Goal: Obtain resource: Obtain resource

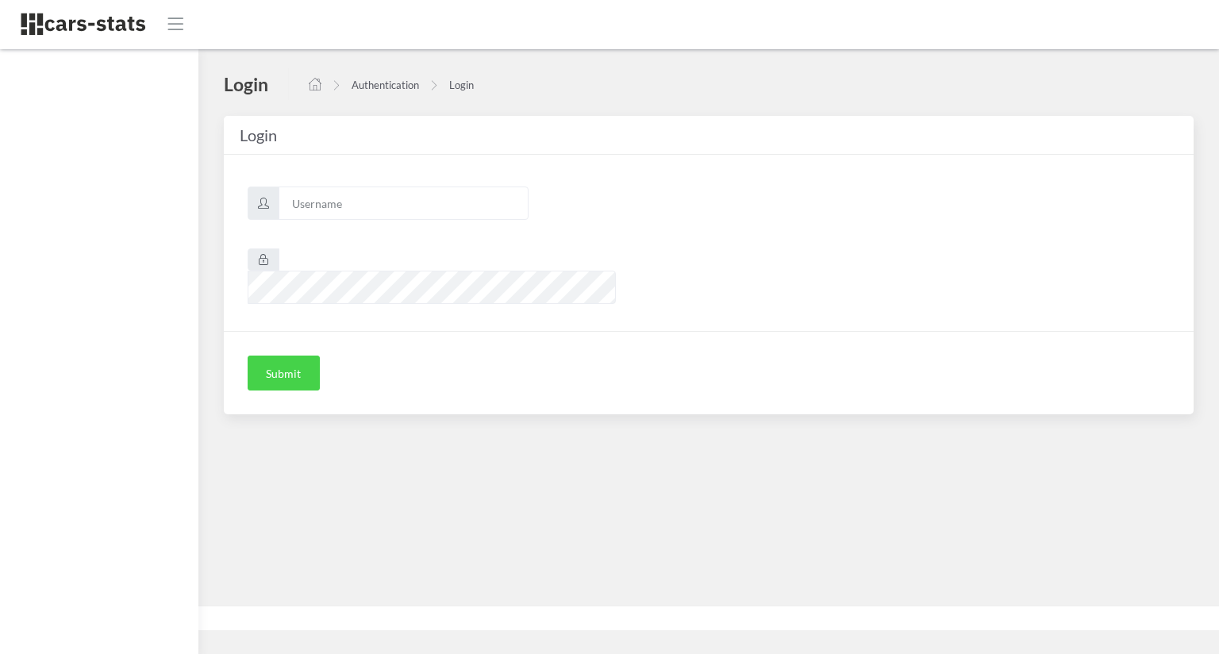
scroll to position [16, 16]
type input "skoda"
click at [292, 356] on button "Submit" at bounding box center [284, 373] width 72 height 35
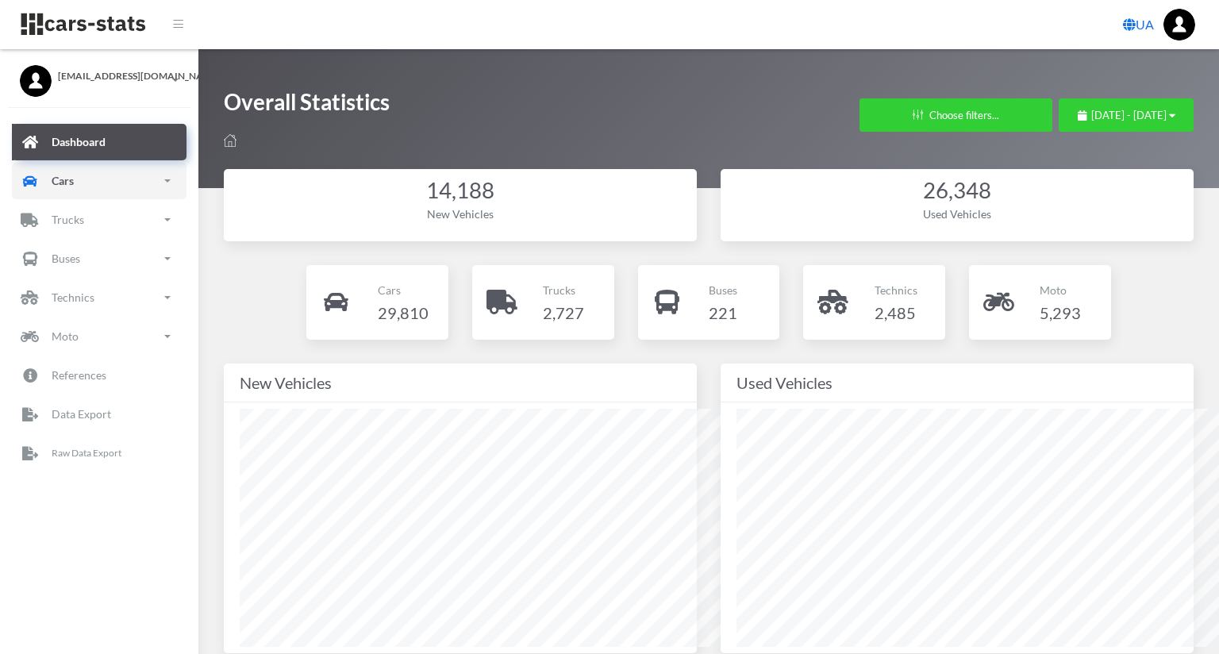
click at [90, 175] on link "Cars" at bounding box center [99, 181] width 175 height 37
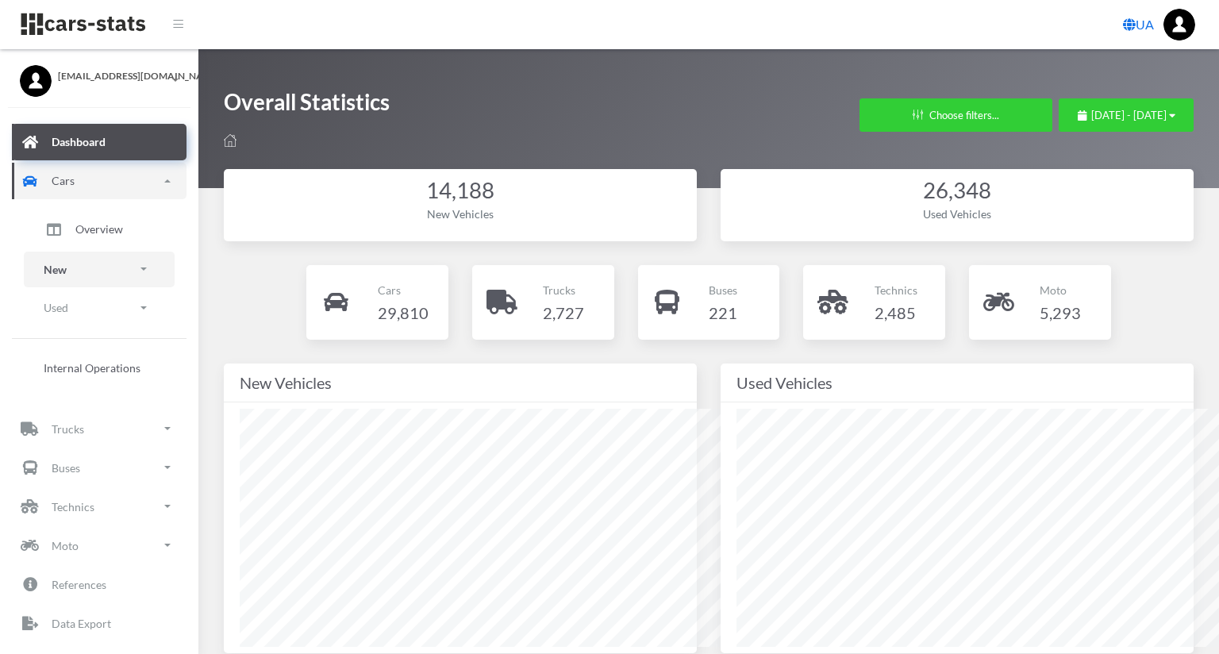
click at [99, 277] on link "New" at bounding box center [99, 270] width 151 height 36
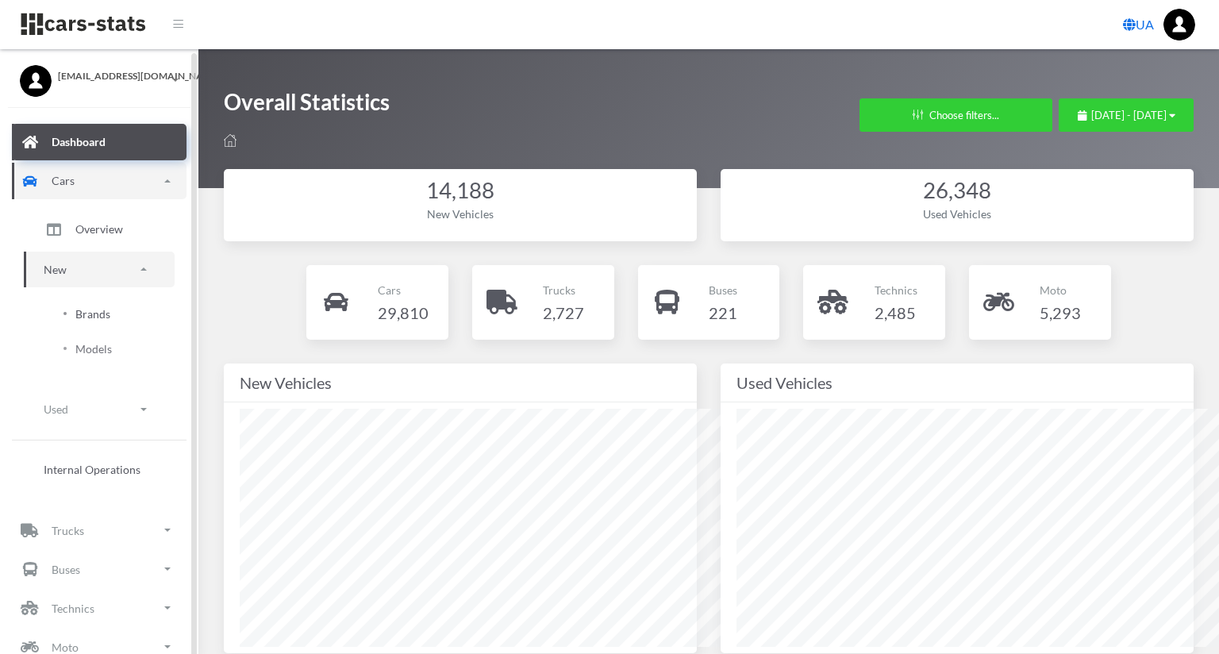
click at [95, 311] on span "Brands" at bounding box center [92, 314] width 35 height 17
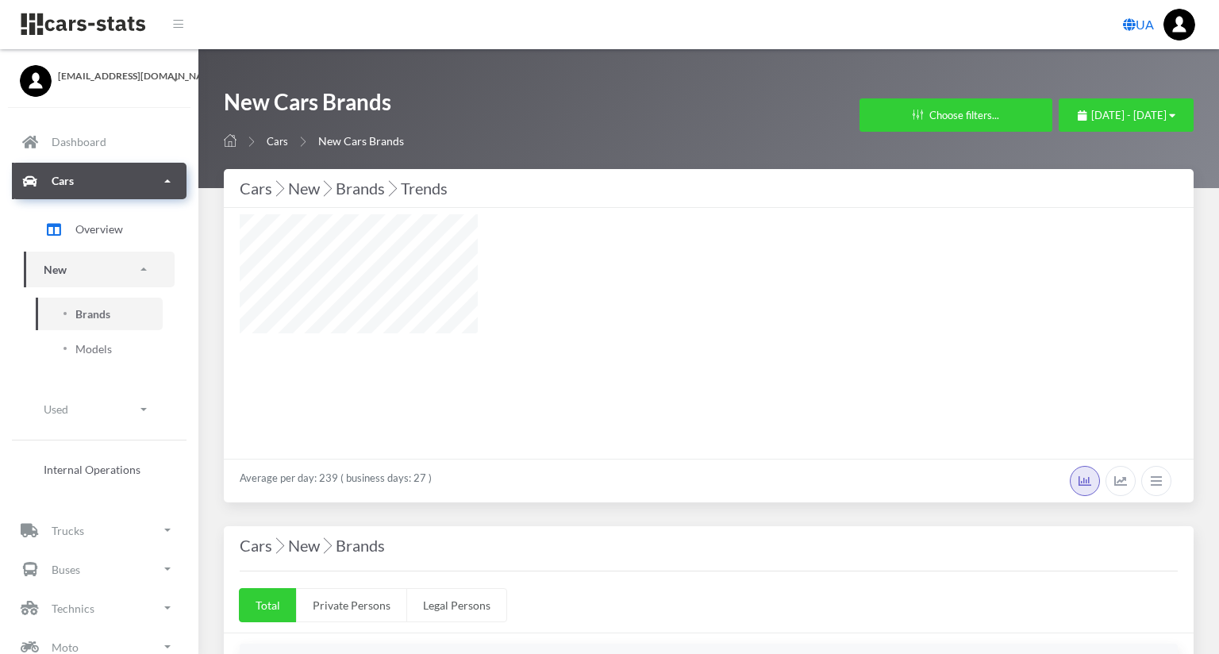
select select "25"
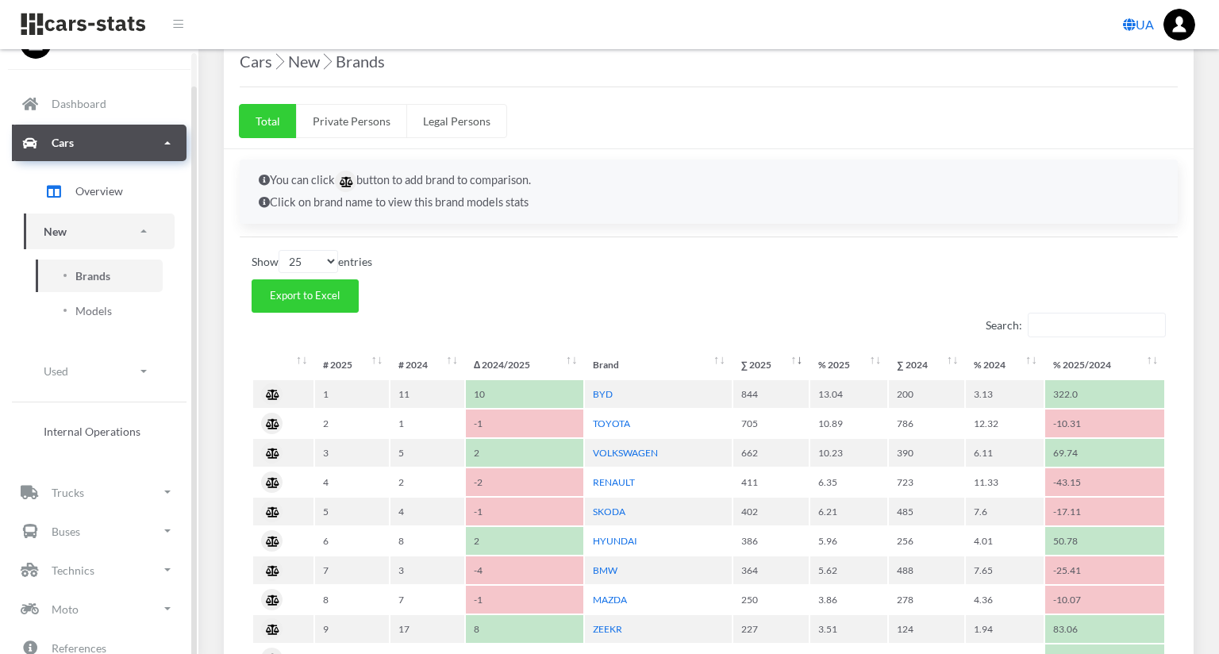
scroll to position [635, 0]
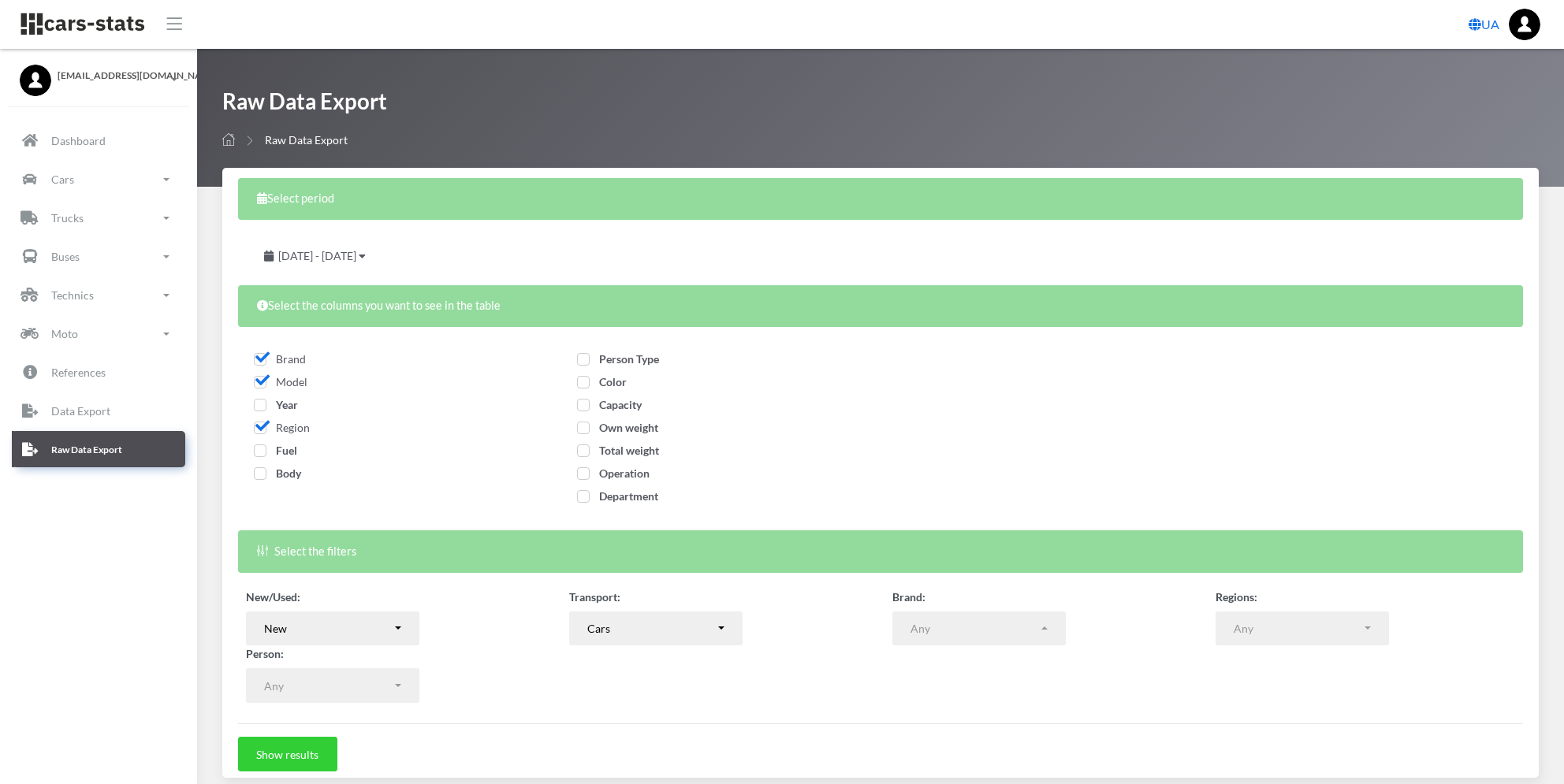
select select
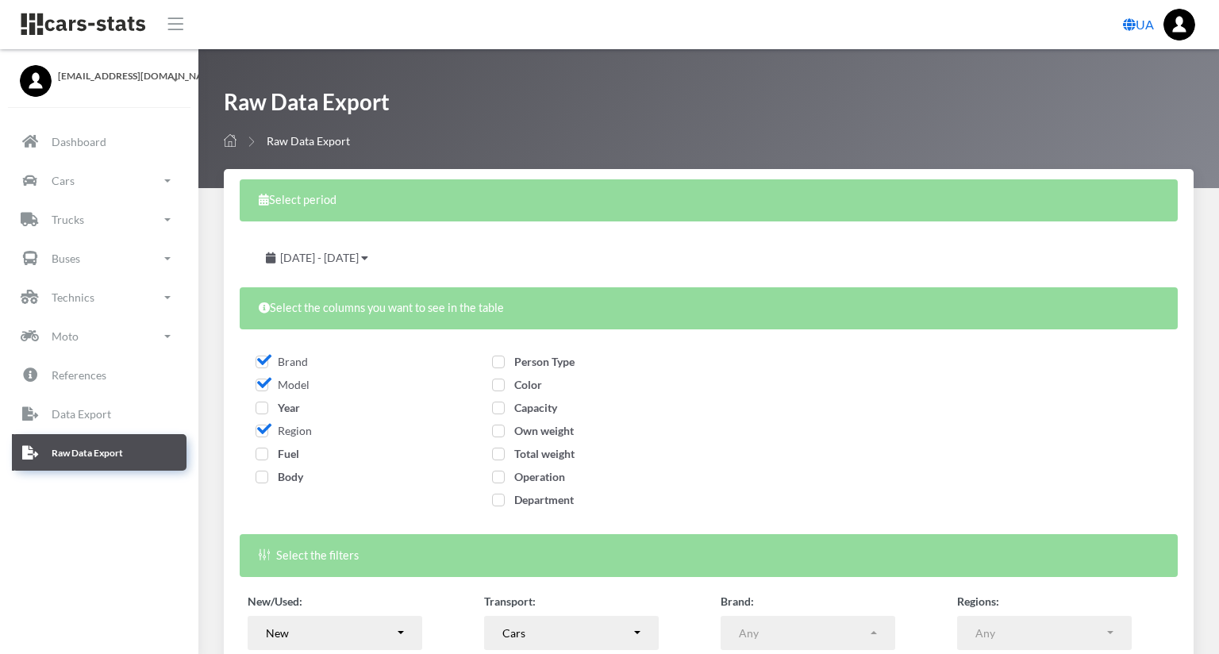
scroll to position [16, 16]
click at [387, 267] on div "August 19, 2025 - September 18, 2025" at bounding box center [318, 258] width 140 height 35
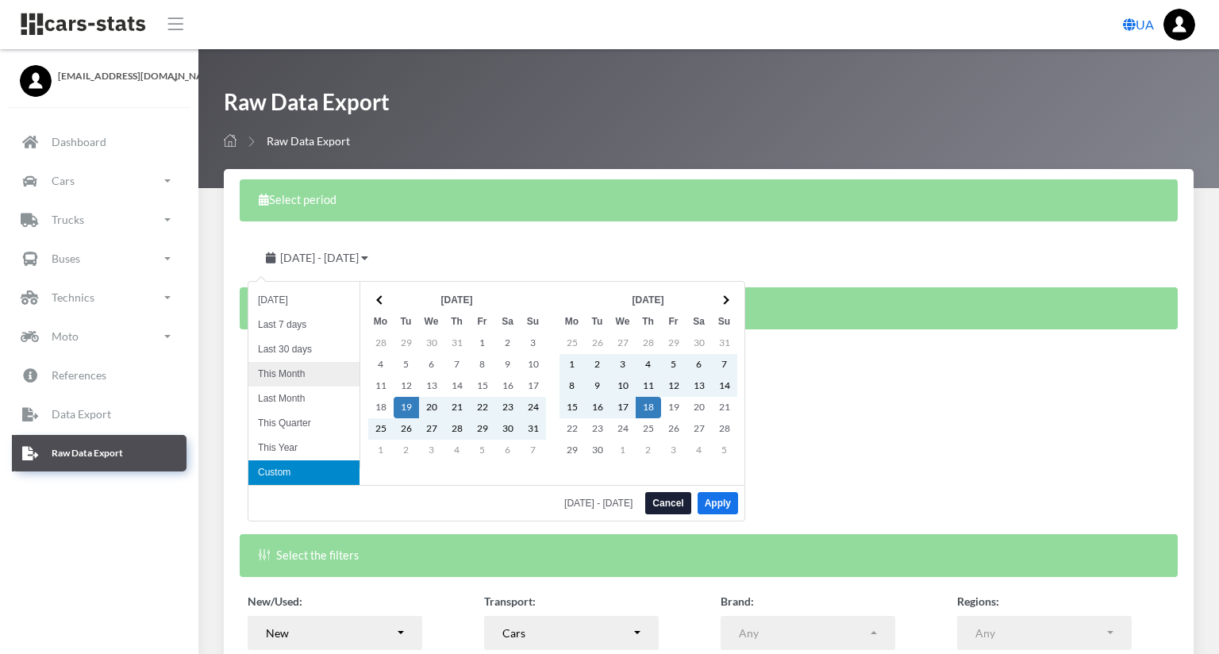
click at [332, 368] on li "This Month" at bounding box center [303, 374] width 111 height 25
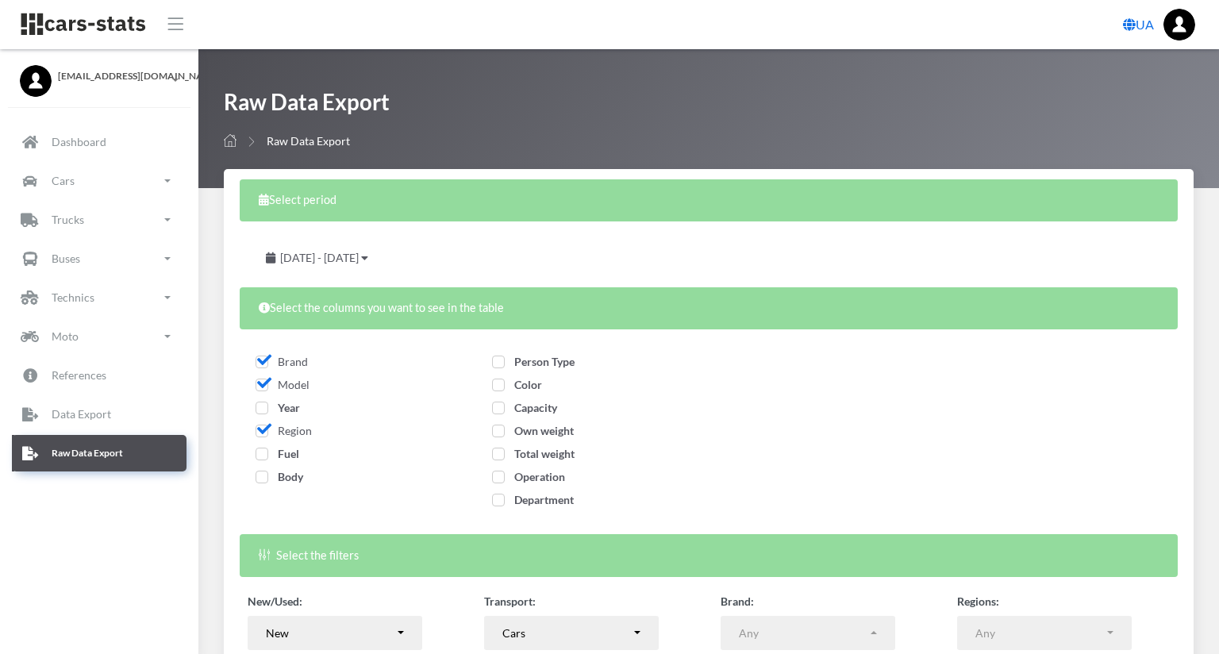
click at [261, 452] on span "Fuel" at bounding box center [278, 453] width 44 height 13
checkbox input "true"
click at [260, 472] on span "Body" at bounding box center [280, 476] width 48 height 13
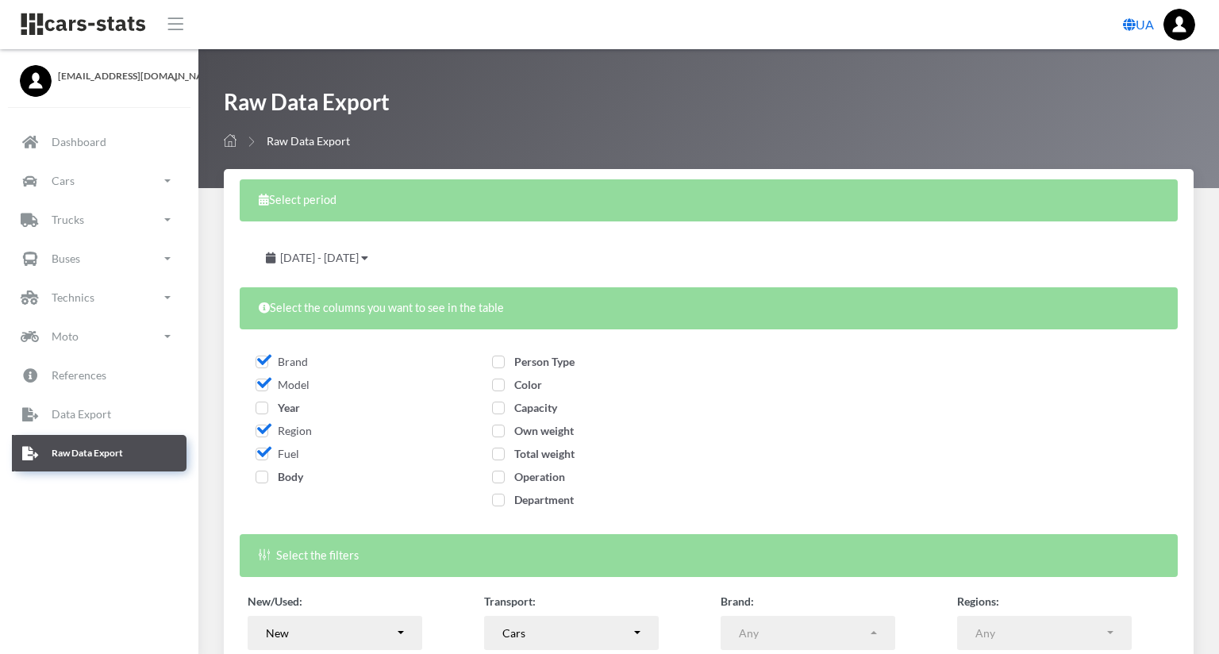
checkbox input "true"
click at [575, 364] on span "Person Type" at bounding box center [533, 361] width 83 height 13
checkbox input "true"
click at [542, 383] on span "Color" at bounding box center [517, 384] width 50 height 13
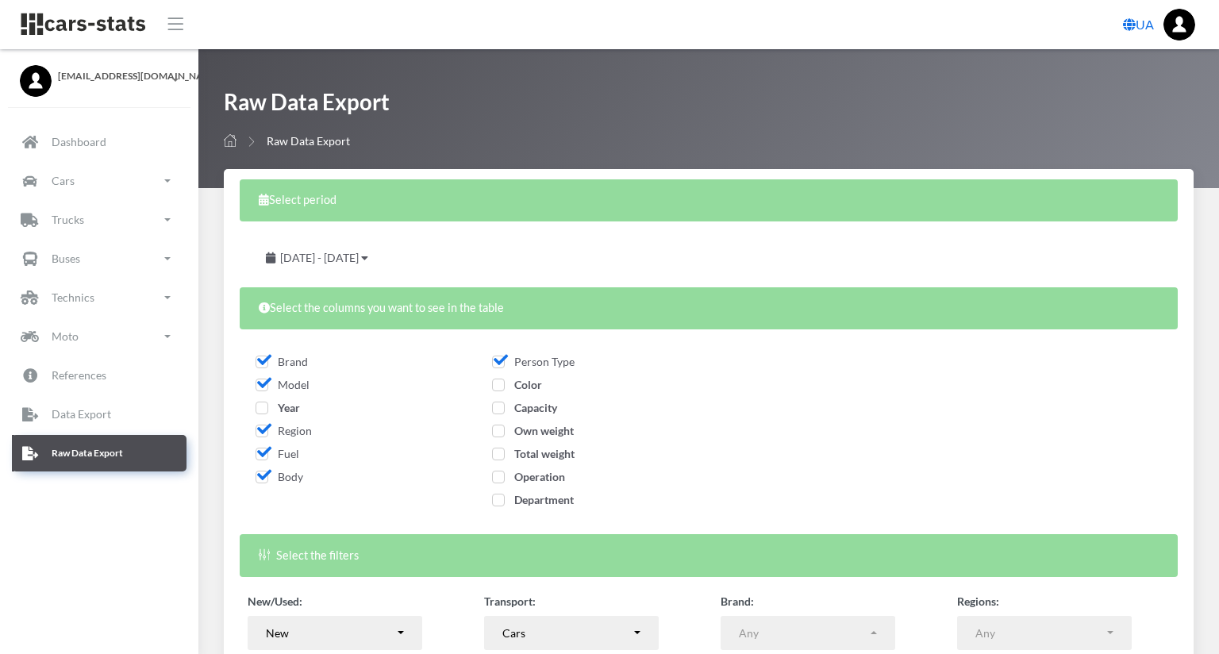
checkbox input "true"
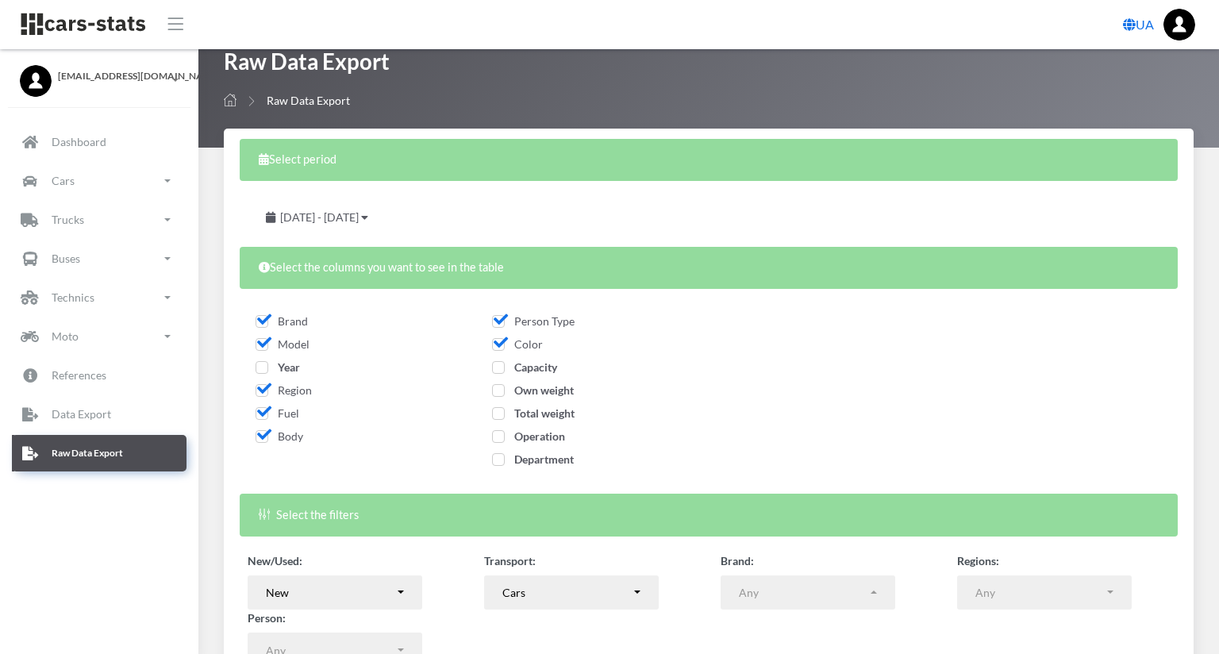
scroll to position [61, 0]
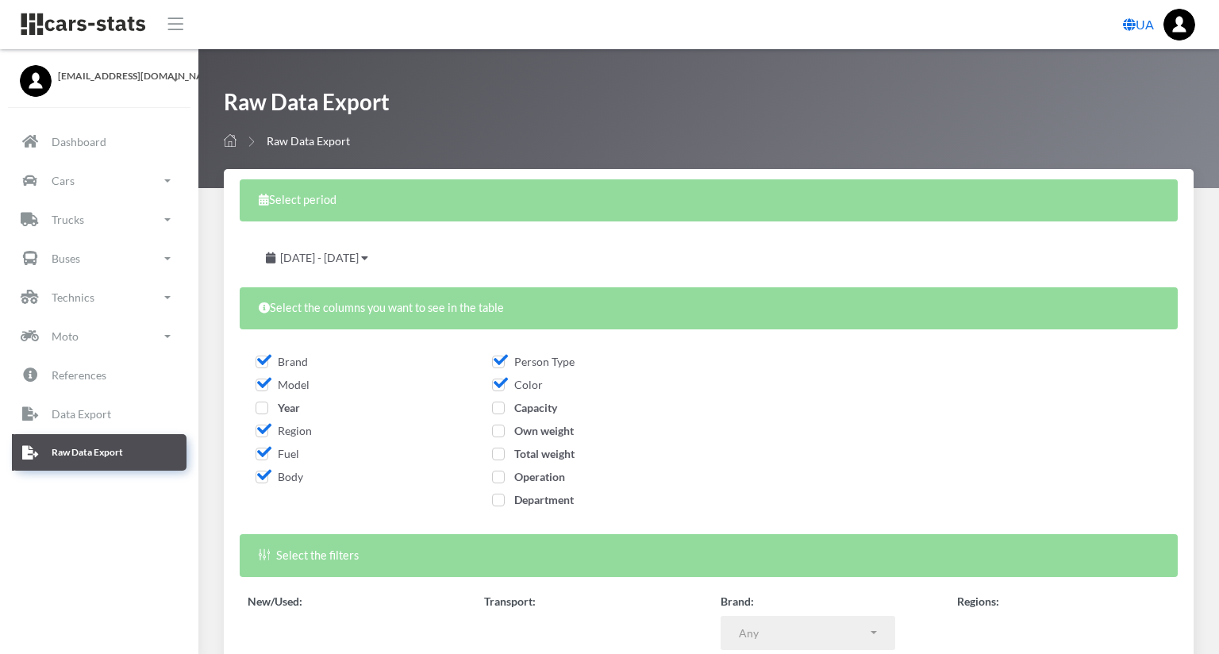
select select
select select "50"
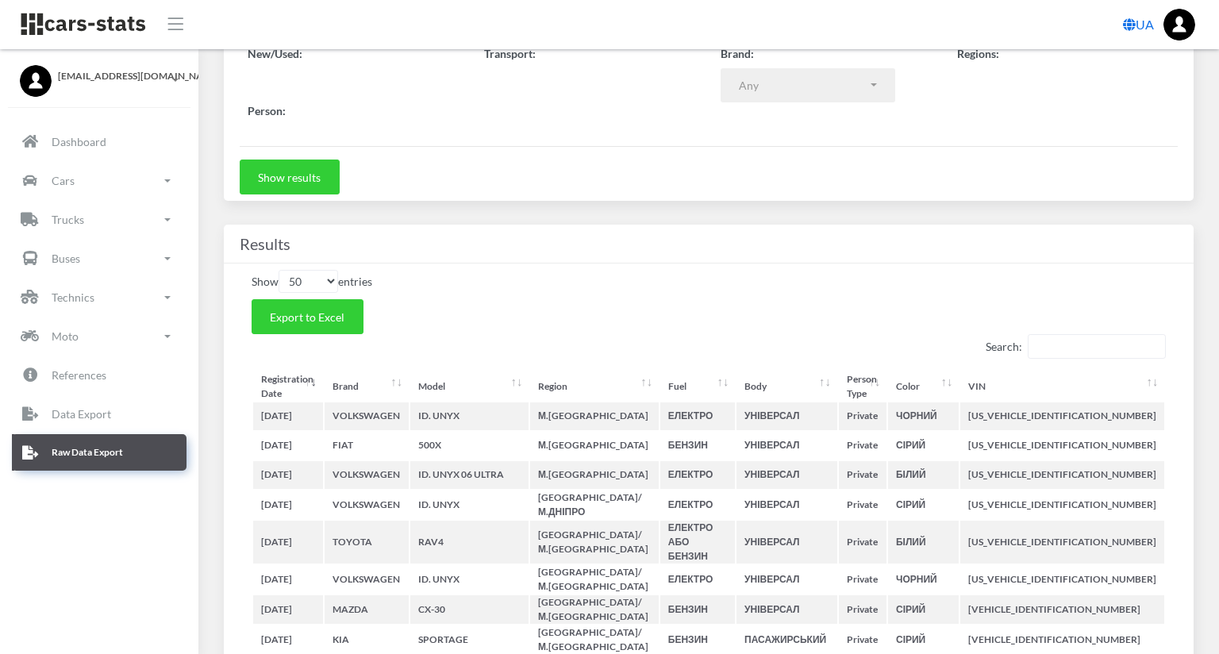
scroll to position [11, 0]
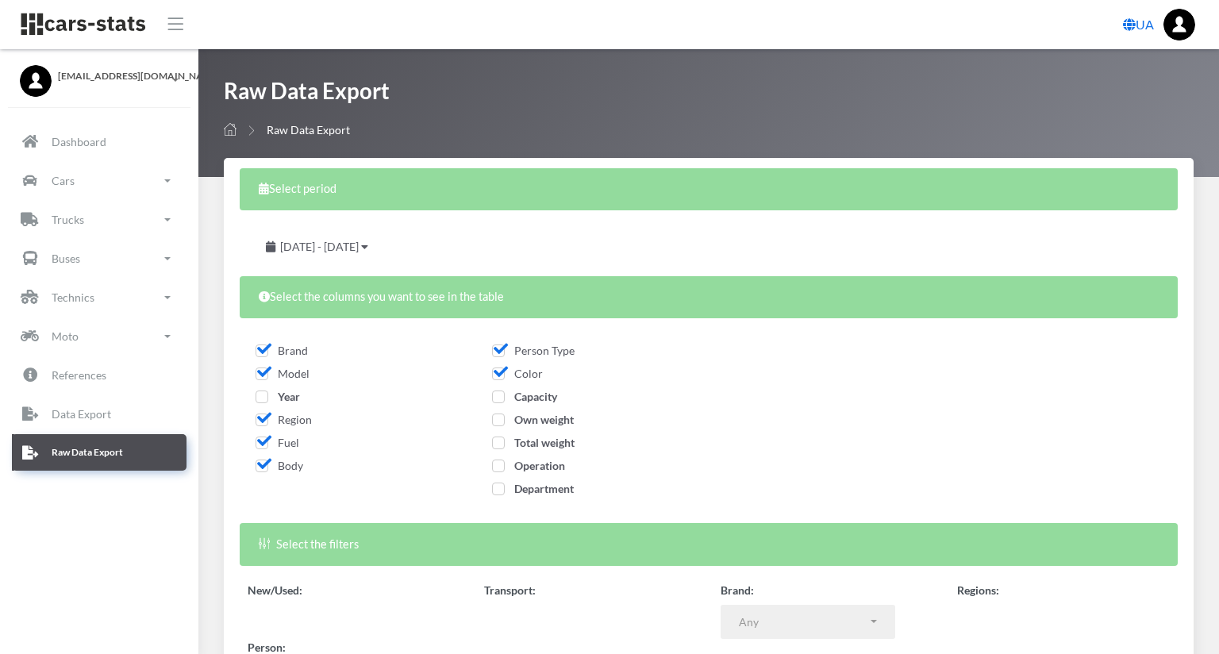
select select
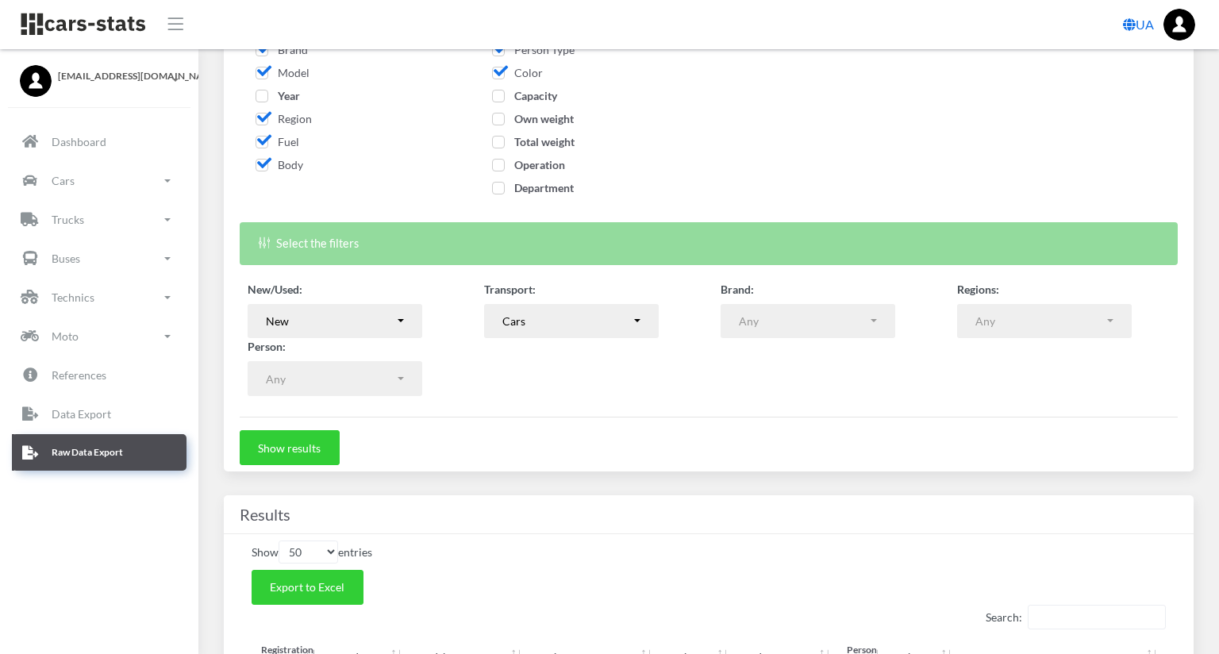
scroll to position [318, 0]
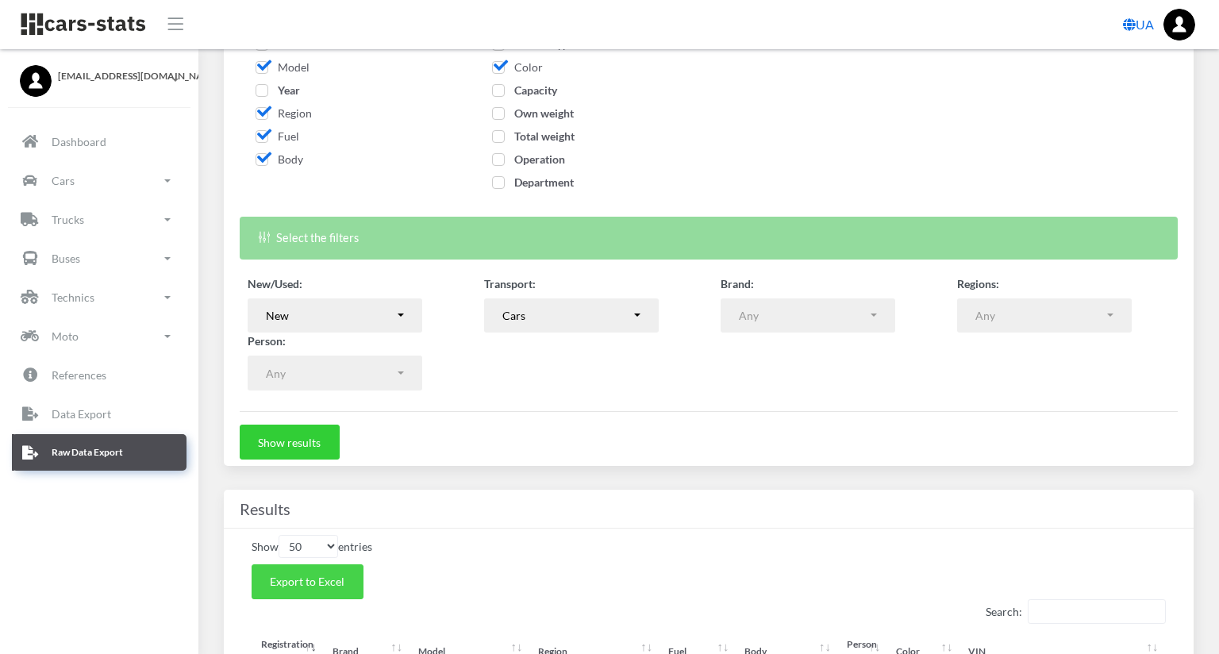
click at [312, 585] on span "Export to Excel" at bounding box center [307, 581] width 75 height 13
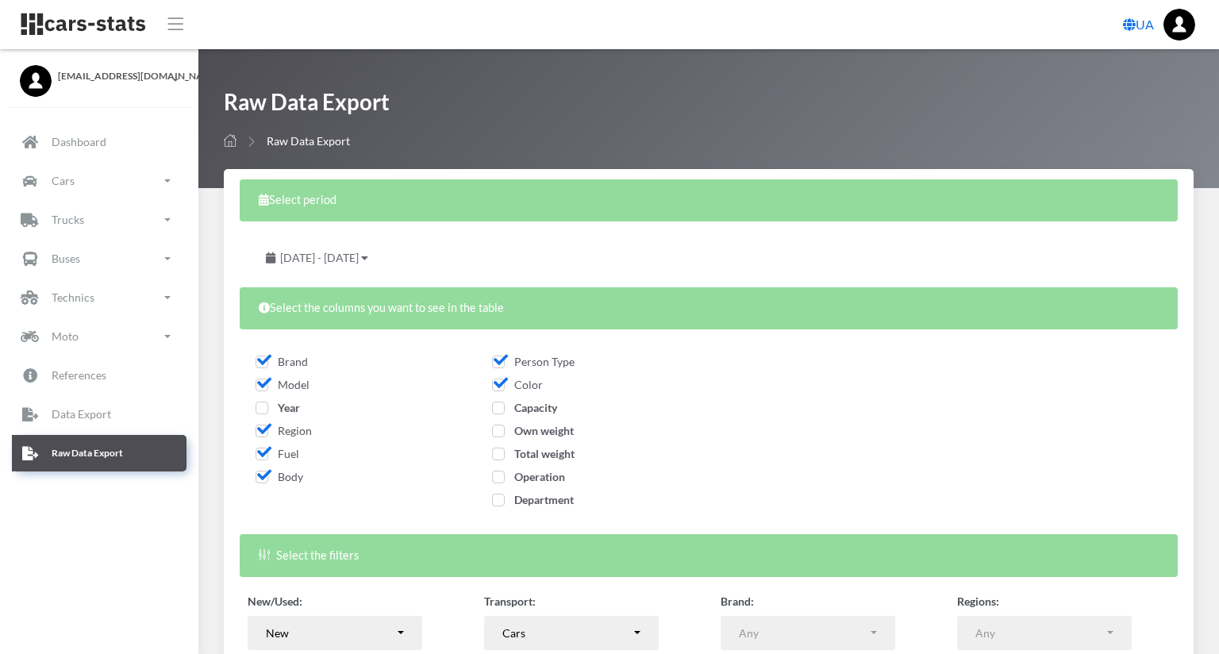
click at [359, 256] on span "September 1, 2025 - September 22, 2025" at bounding box center [319, 257] width 79 height 13
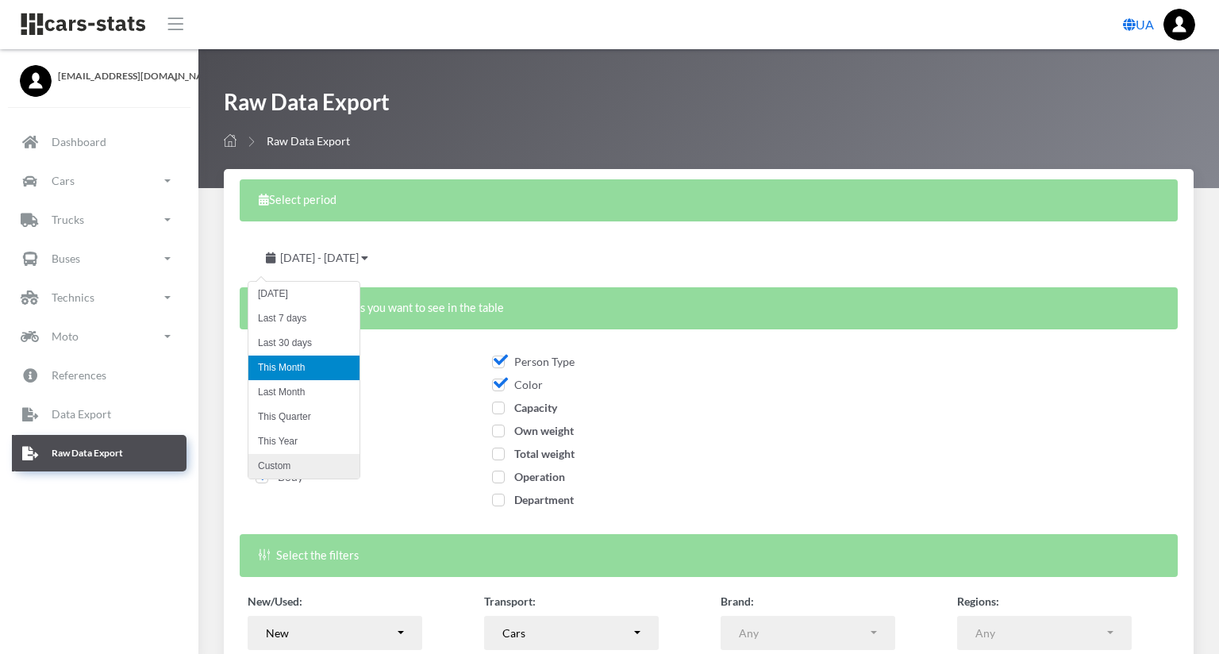
click at [269, 462] on li "Custom" at bounding box center [303, 466] width 111 height 25
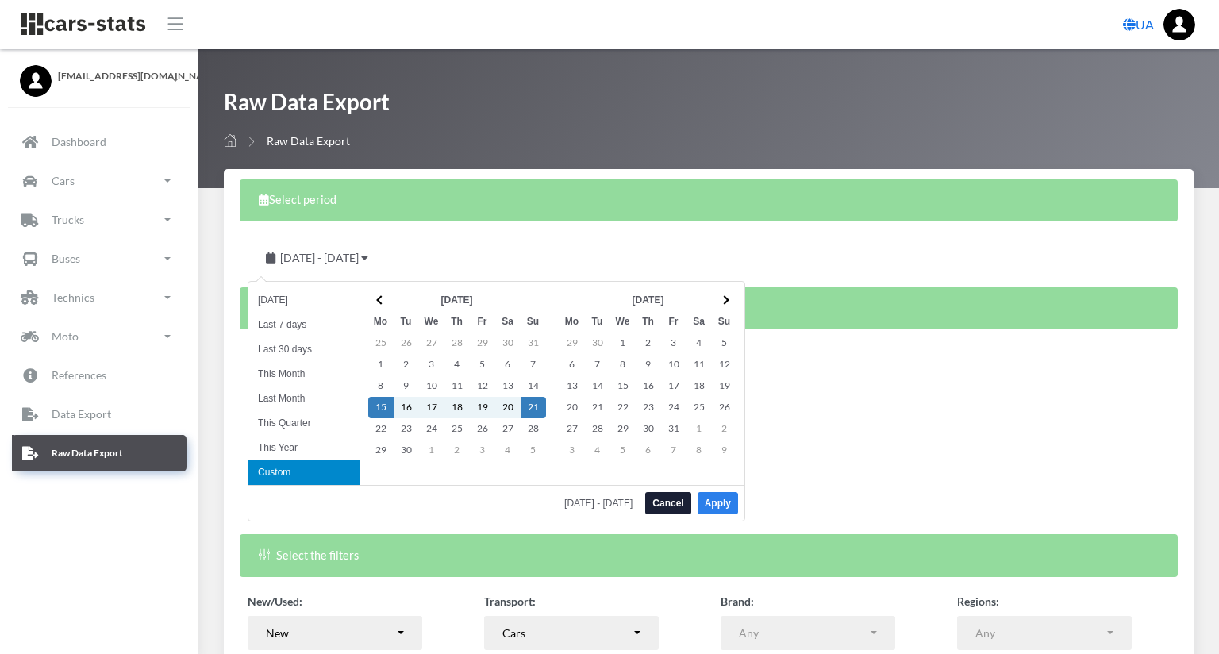
click at [719, 495] on button "Apply" at bounding box center [718, 503] width 40 height 22
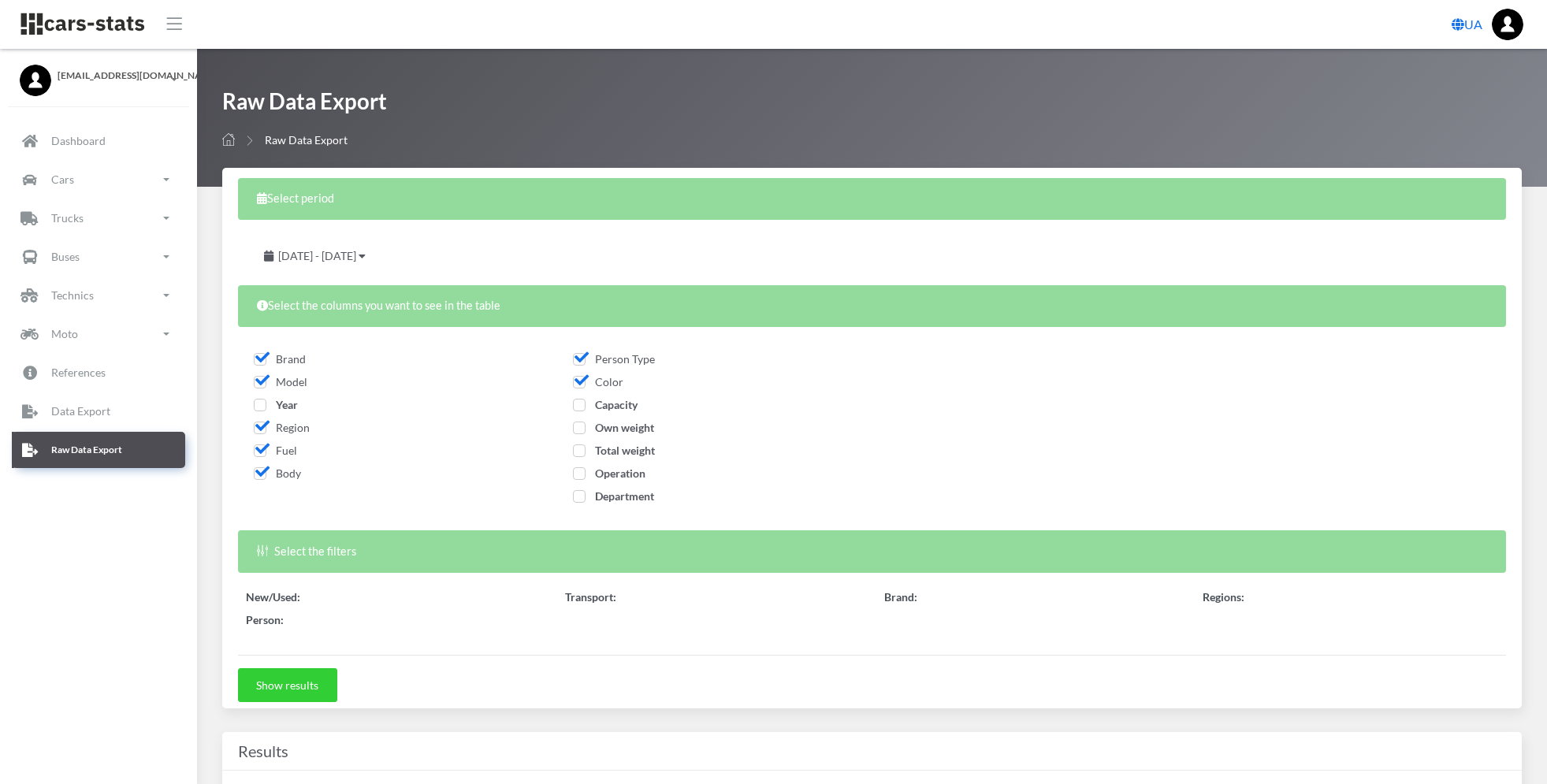
select select
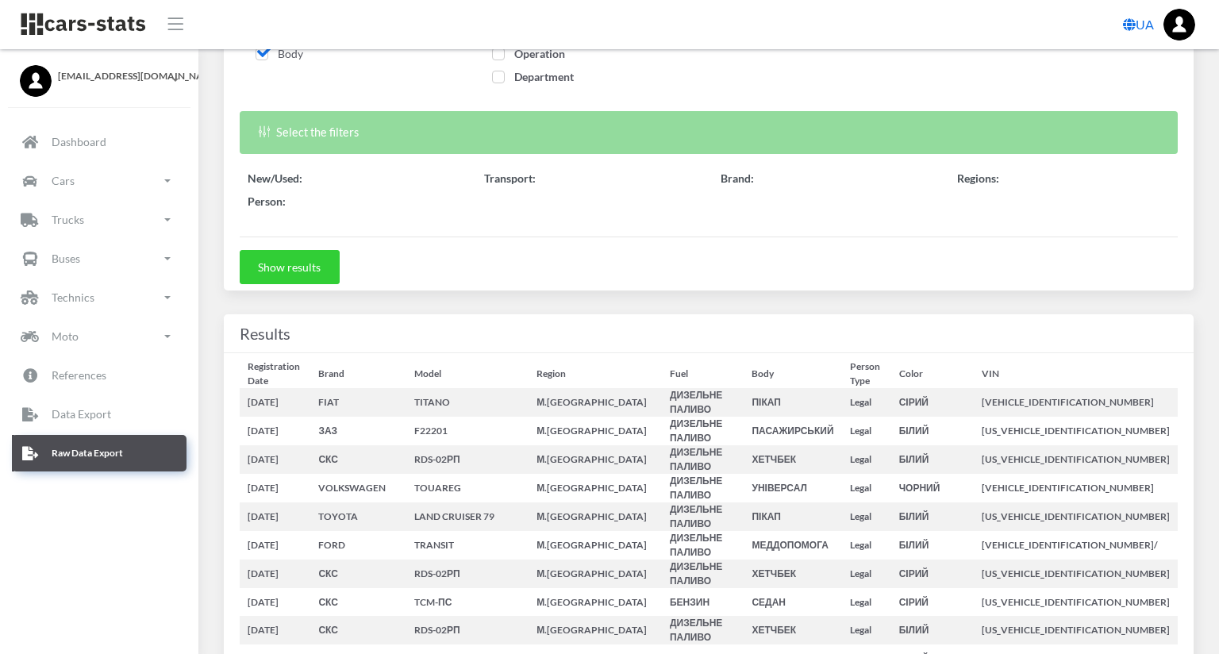
select select "50"
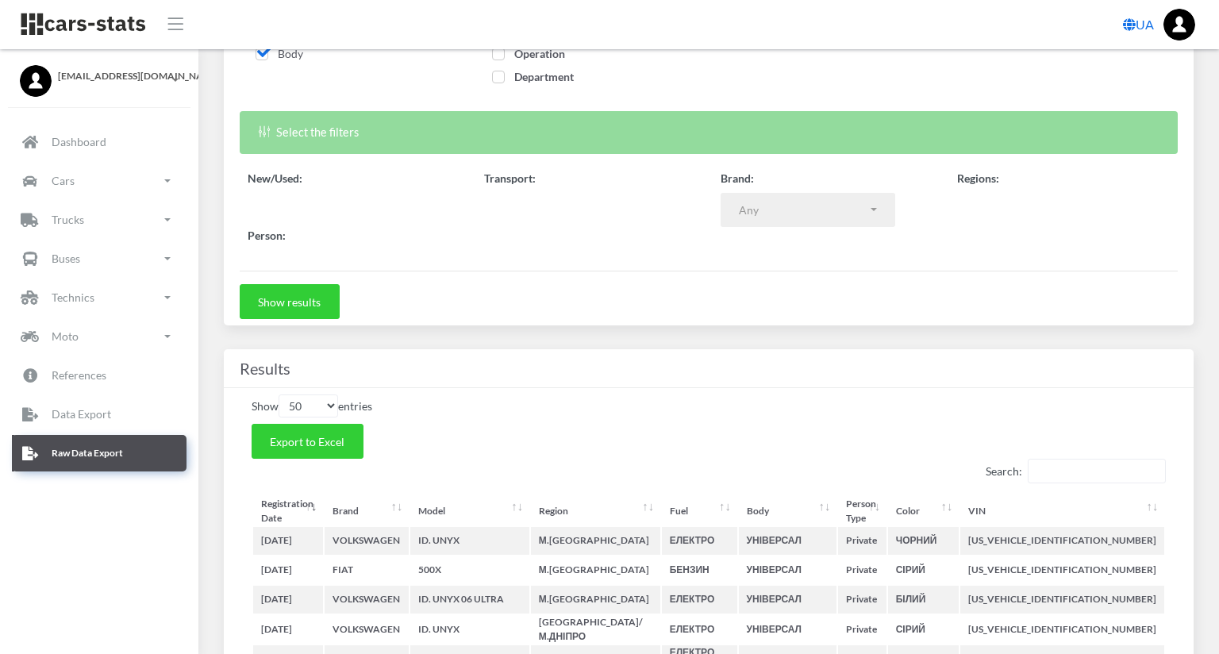
scroll to position [16, 16]
select select
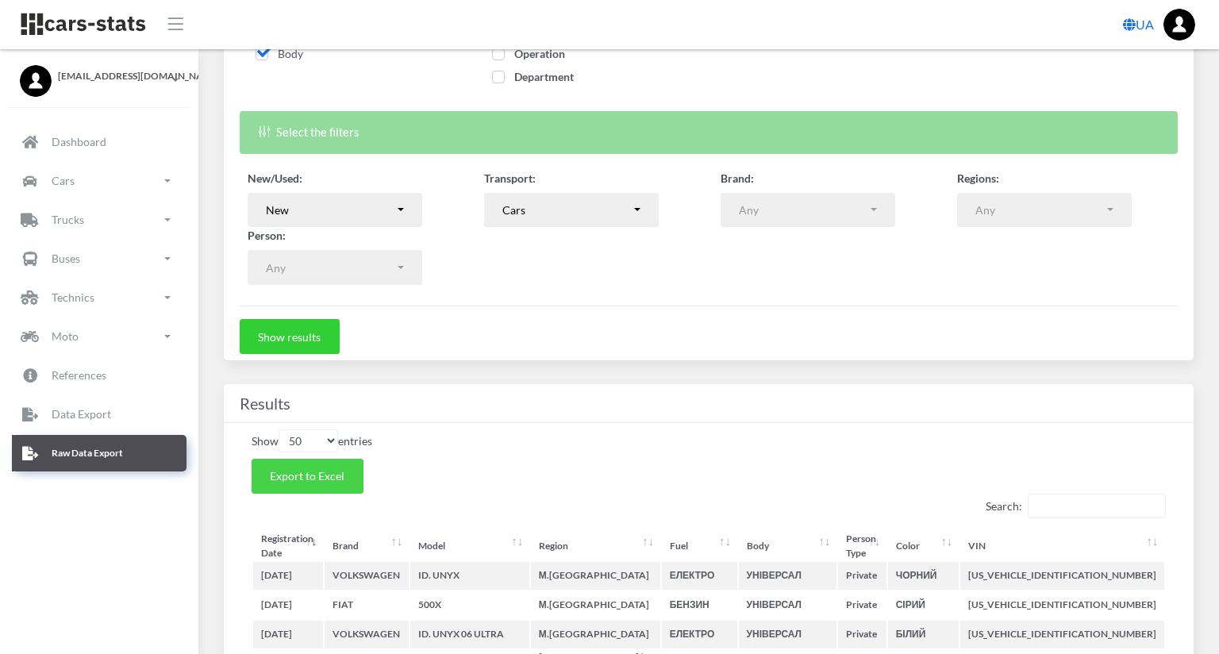
click at [323, 476] on span "Export to Excel" at bounding box center [307, 475] width 75 height 13
click at [598, 306] on hr at bounding box center [709, 306] width 938 height 1
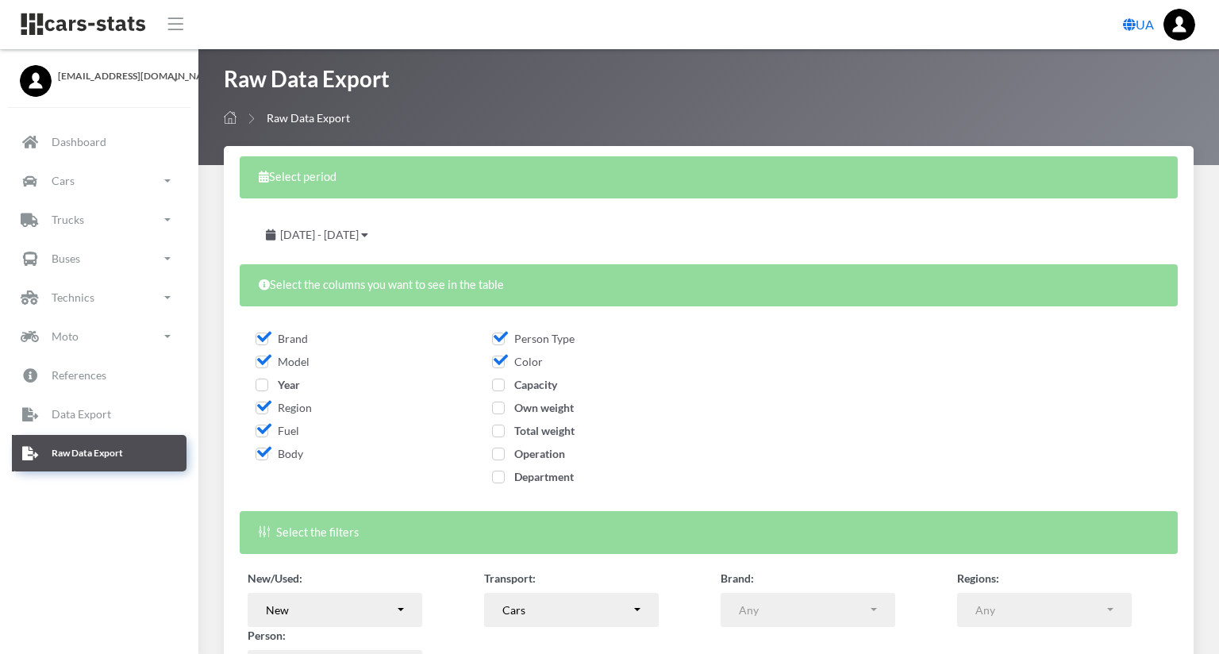
scroll to position [0, 0]
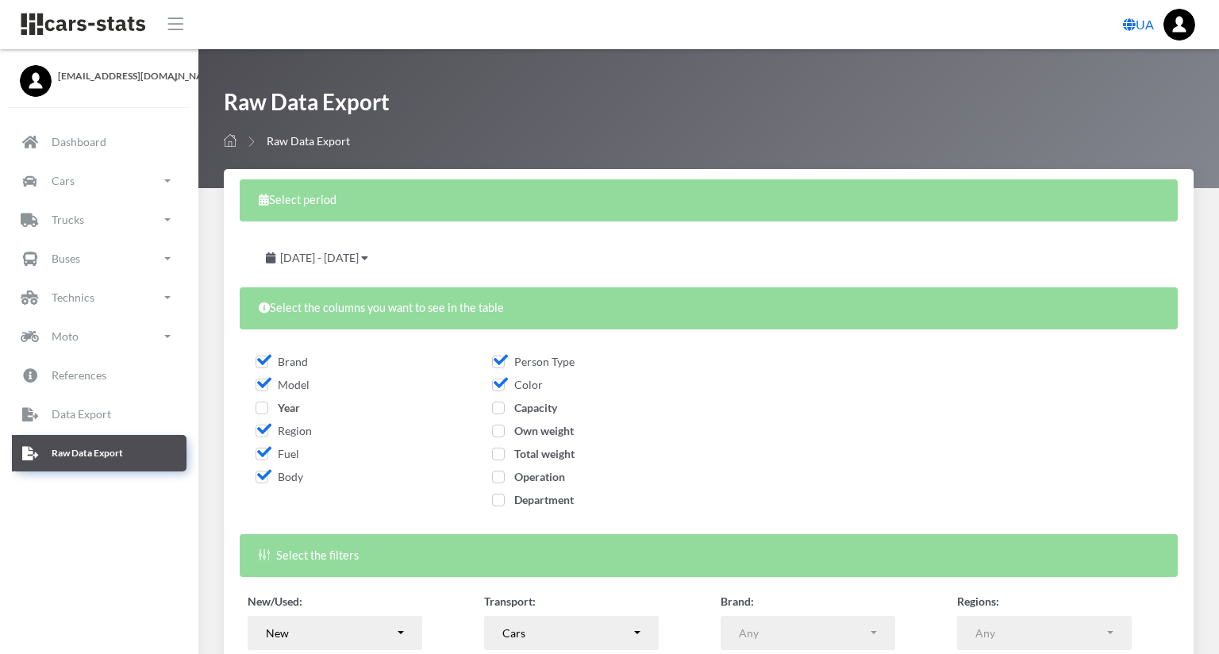
click at [565, 479] on span "Operation" at bounding box center [528, 476] width 73 height 13
checkbox input "true"
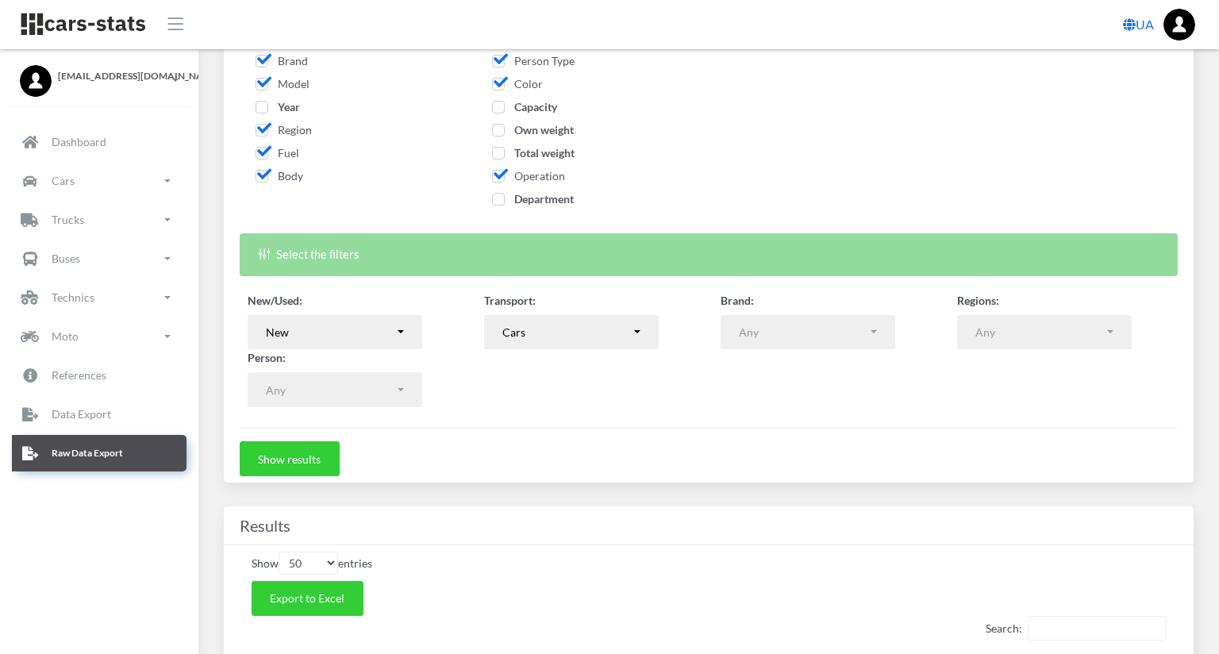
scroll to position [423, 0]
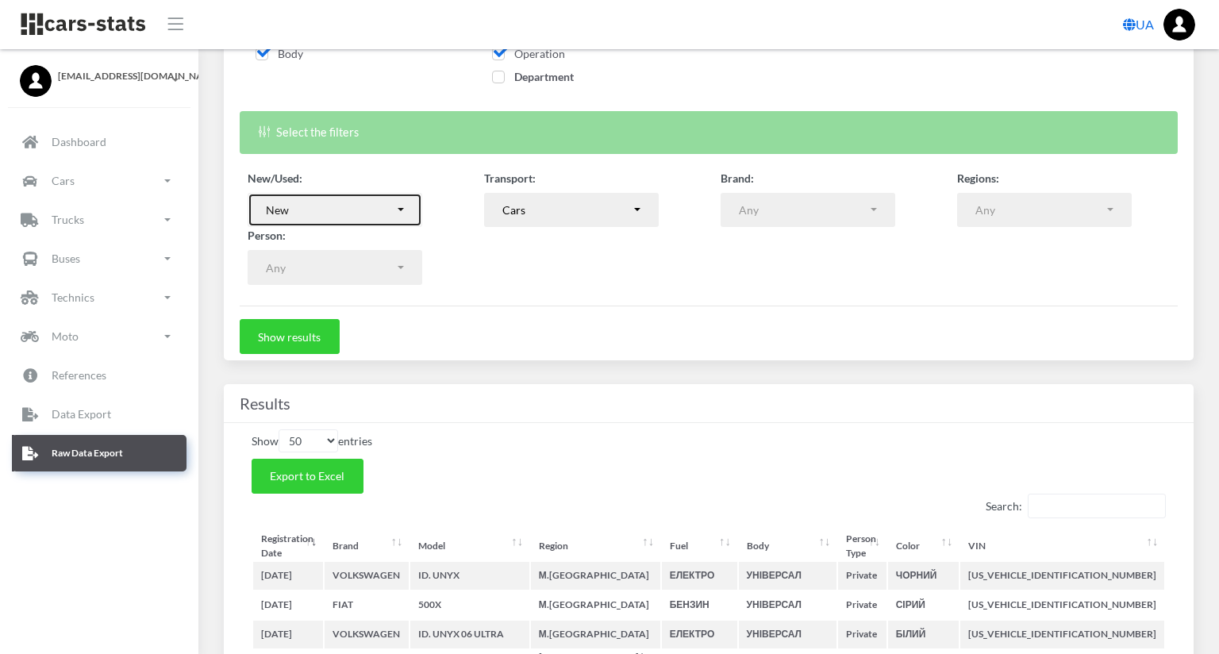
click at [383, 206] on div "New" at bounding box center [330, 210] width 129 height 17
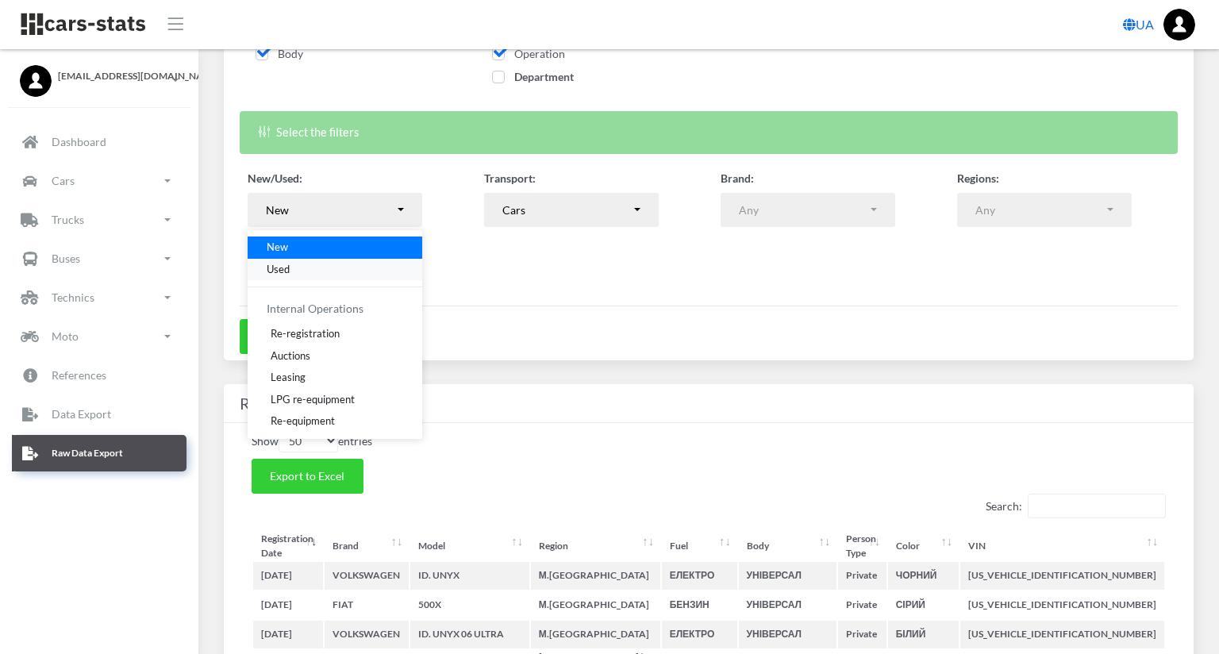
click at [348, 265] on link "Used" at bounding box center [335, 269] width 175 height 22
select select "used-import"
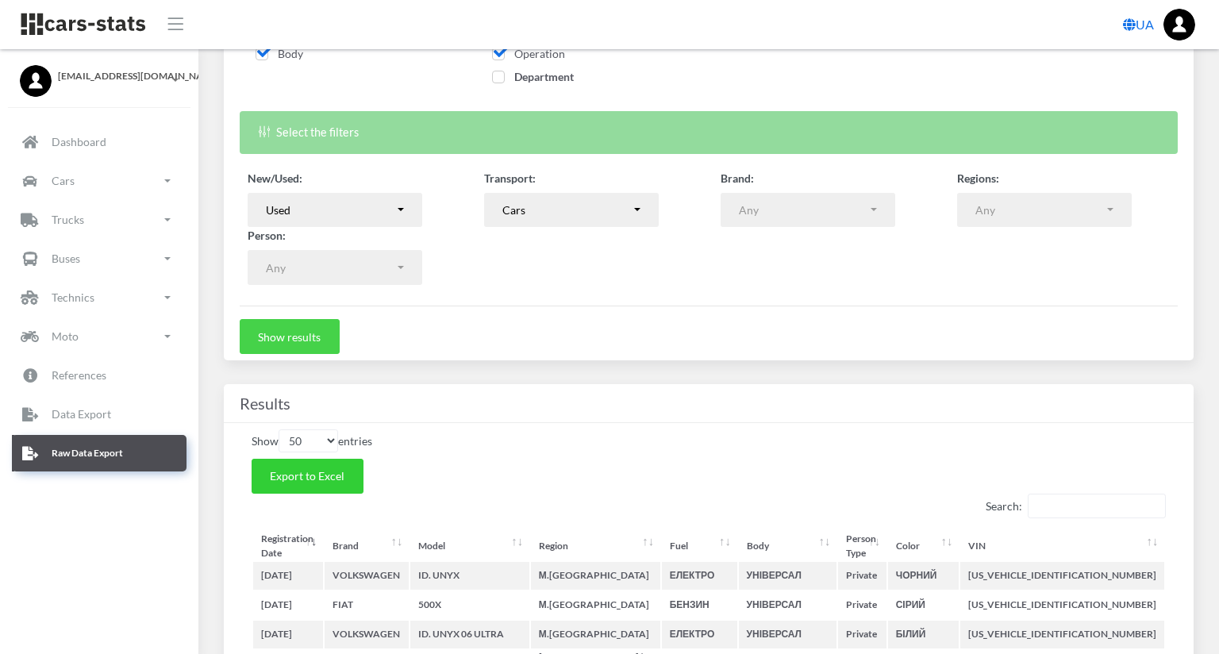
click at [314, 329] on button "Show results" at bounding box center [290, 336] width 100 height 35
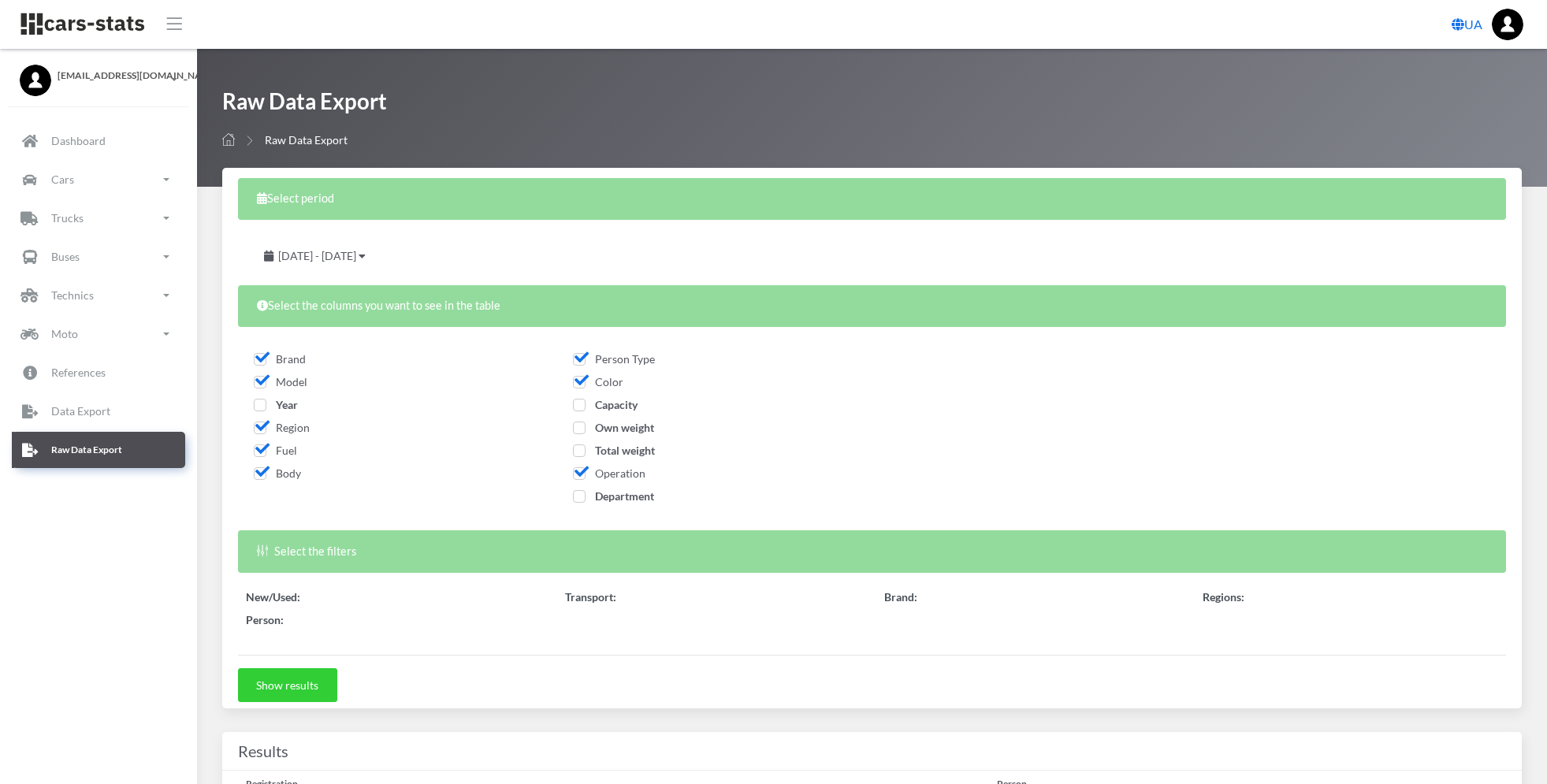
select select
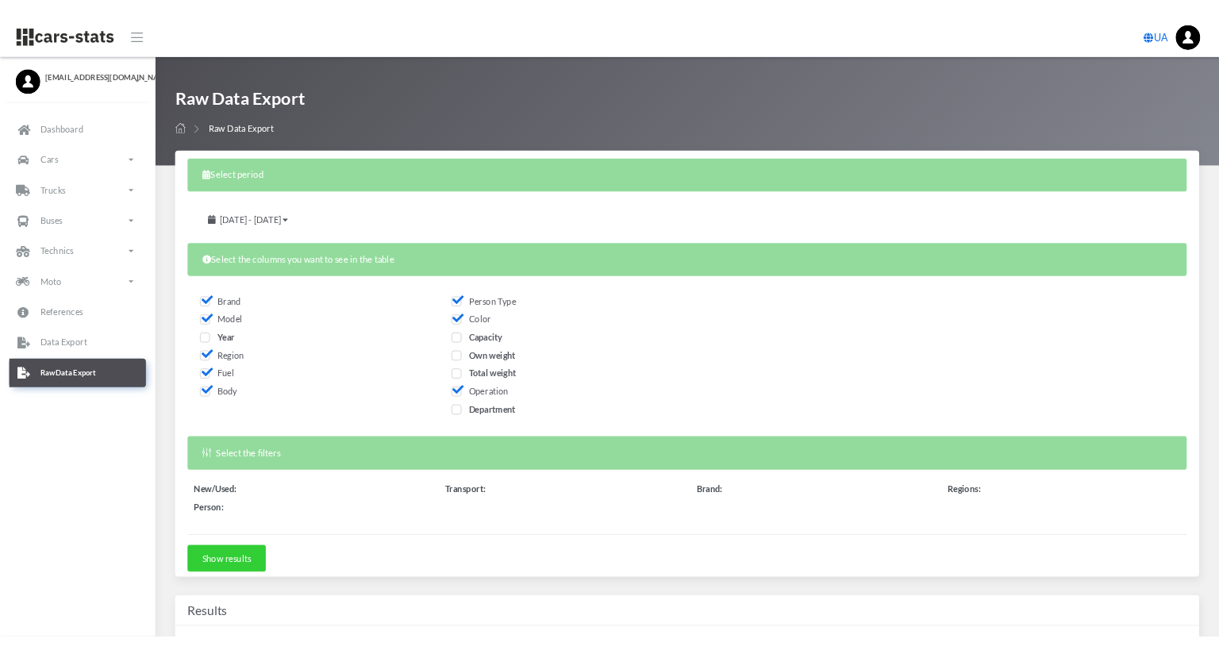
scroll to position [423, 0]
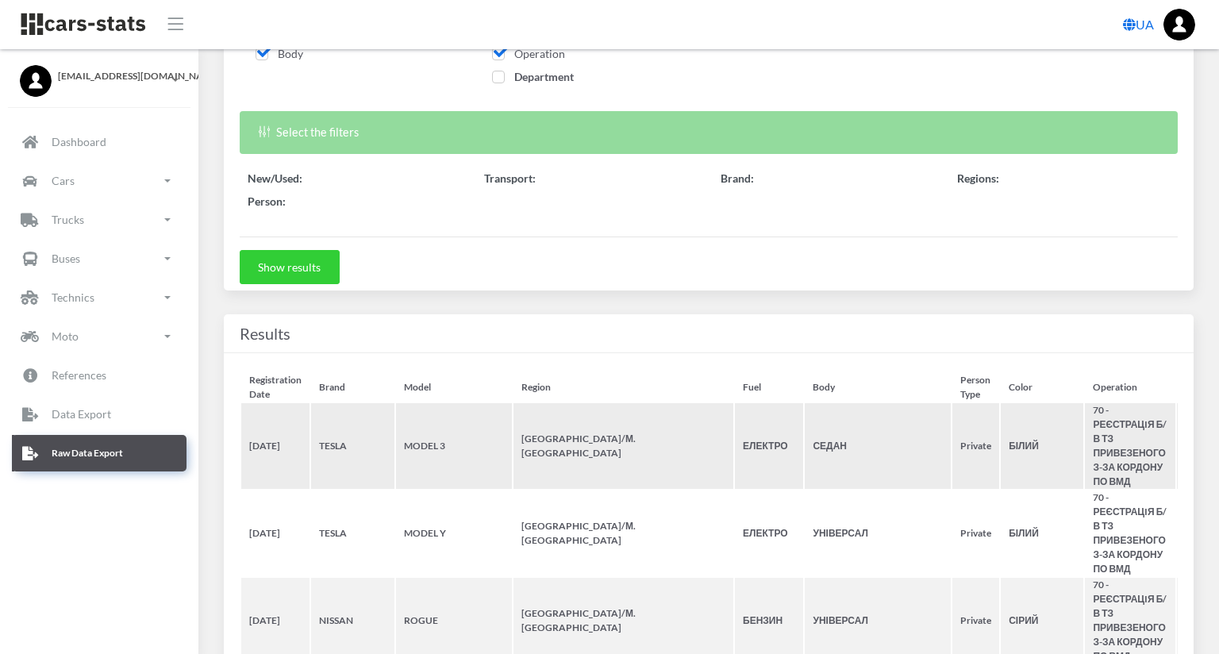
select select "50"
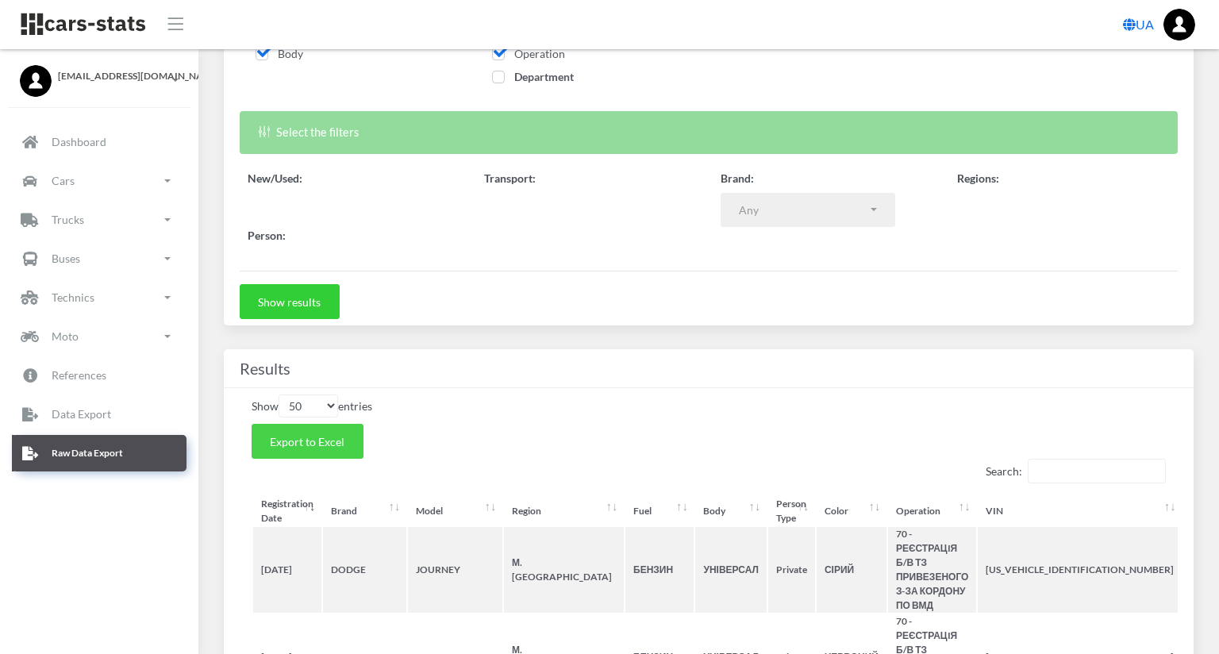
scroll to position [16, 16]
select select
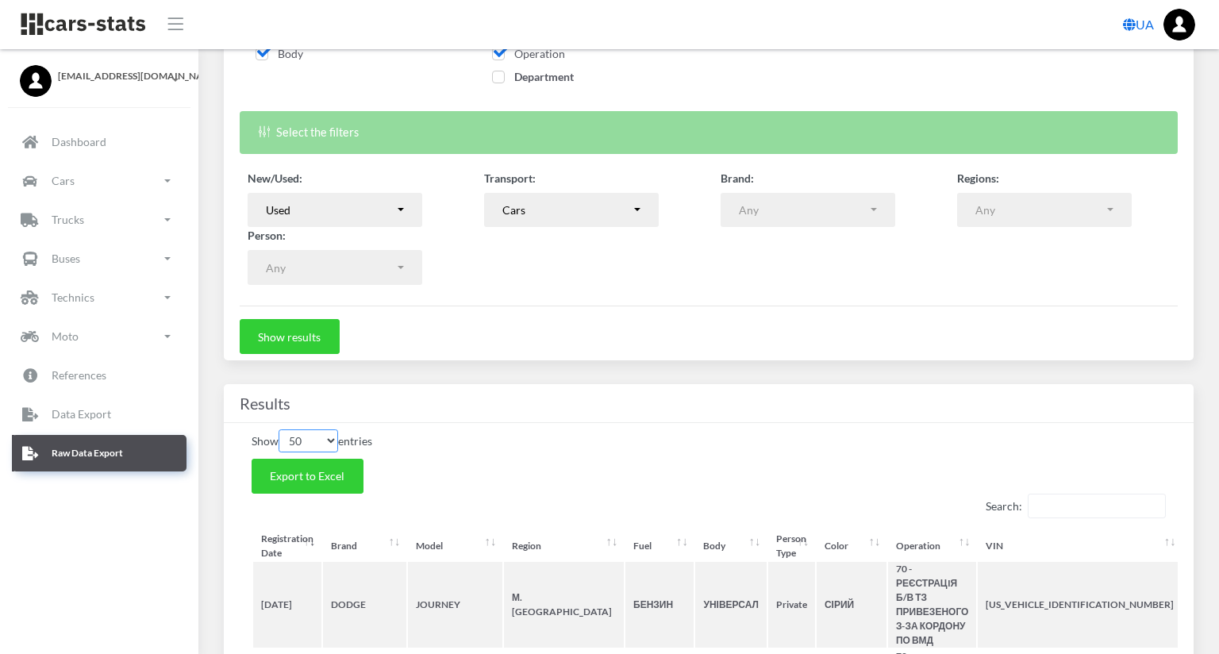
drag, startPoint x: 316, startPoint y: 436, endPoint x: 484, endPoint y: 444, distance: 168.5
click at [466, 448] on div "Show 10 25 50 100 entries" at bounding box center [709, 440] width 915 height 23
click at [484, 444] on div "Show 10 25 50 100 entries" at bounding box center [709, 440] width 915 height 23
click at [314, 483] on button "Export to Excel" at bounding box center [308, 476] width 112 height 35
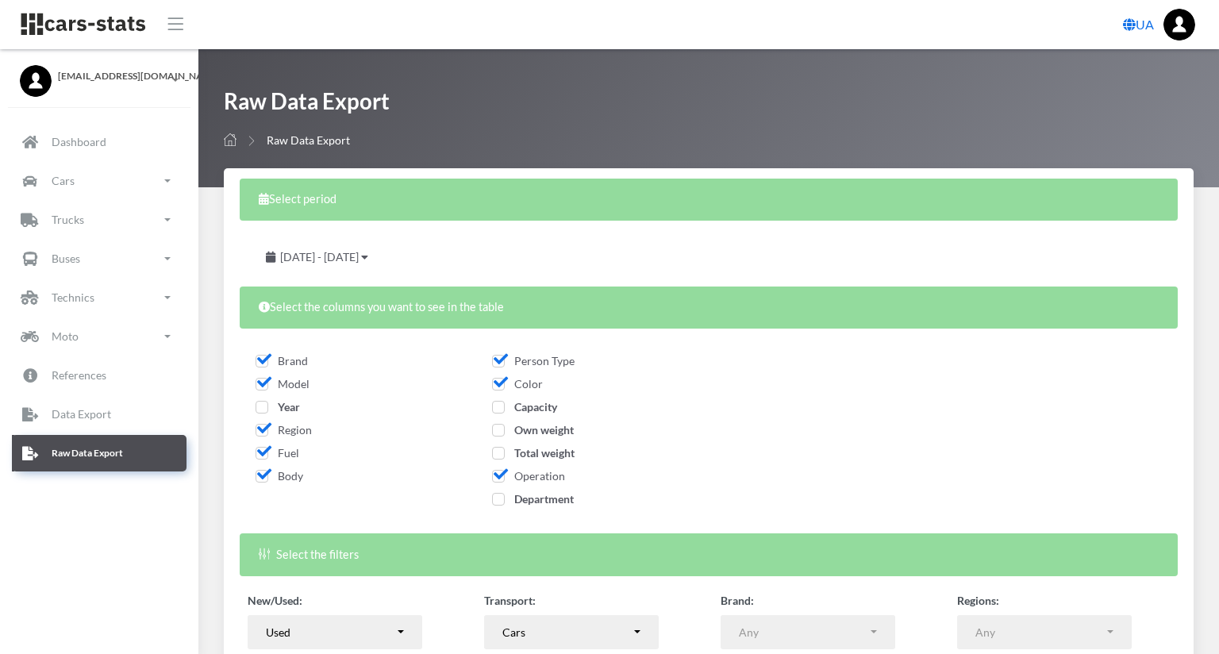
scroll to position [0, 0]
click at [1194, 111] on div "Raw Data Export Raw Data Export" at bounding box center [709, 118] width 970 height 63
click at [868, 237] on div "[DATE] - [DATE]" at bounding box center [709, 256] width 946 height 38
click at [405, 630] on button "Used" at bounding box center [335, 633] width 175 height 35
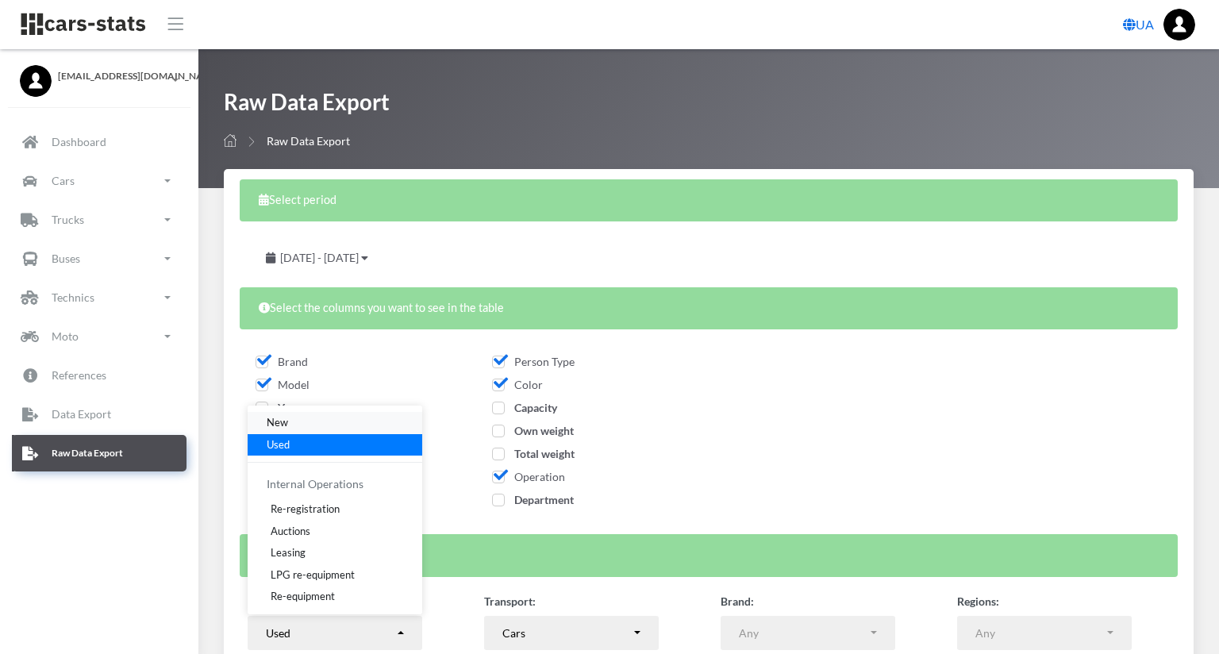
click at [337, 424] on link "New" at bounding box center [335, 423] width 175 height 22
select select "new"
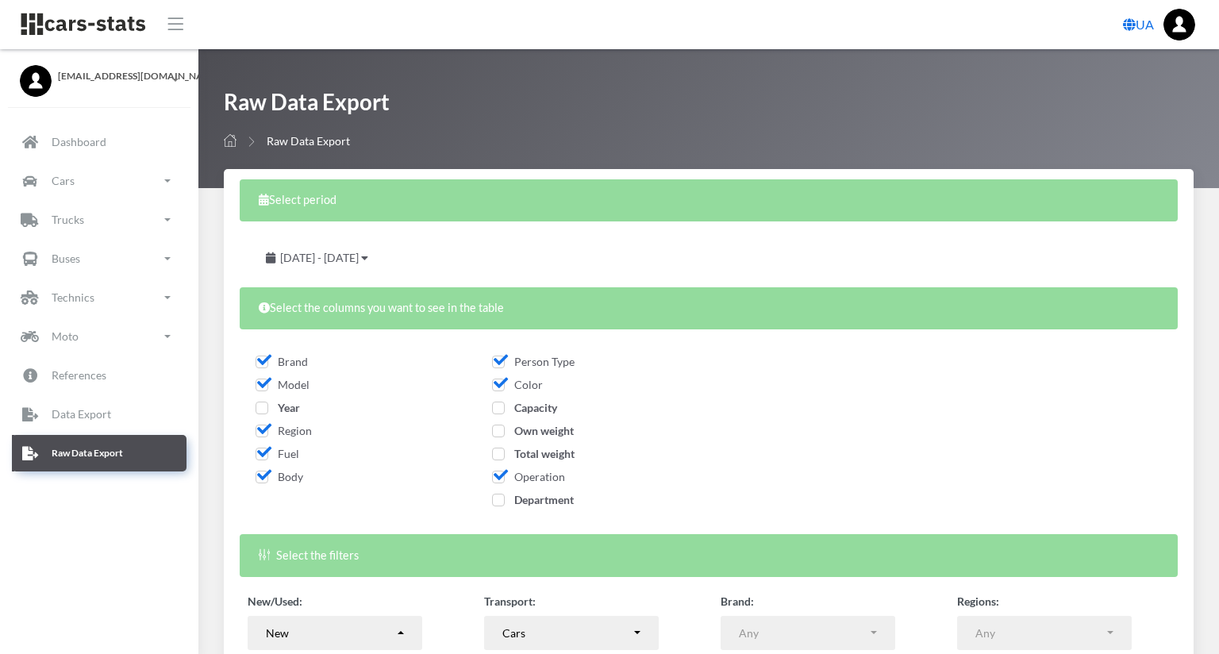
click at [643, 660] on div "New/Used: New Used Re-registration Auctions Leasing LPG re-equipment Re-equipme…" at bounding box center [709, 651] width 946 height 116
click at [631, 637] on div "Cars" at bounding box center [566, 633] width 129 height 17
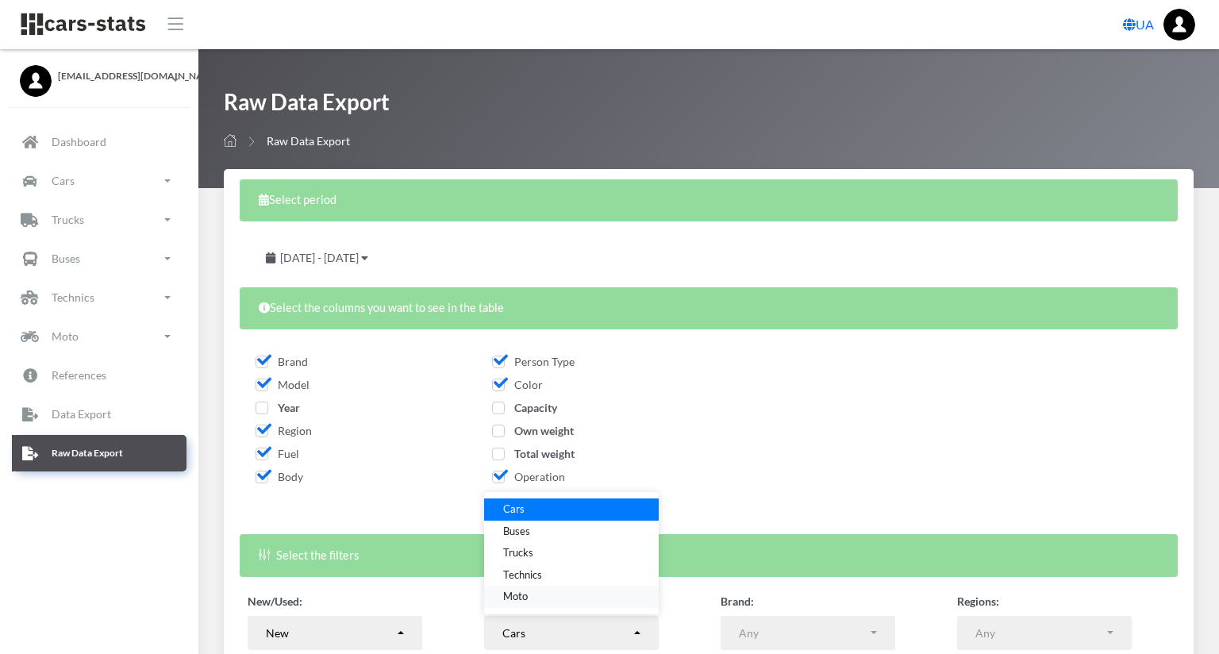
click at [618, 588] on link "Moto" at bounding box center [571, 597] width 175 height 22
select select "moto"
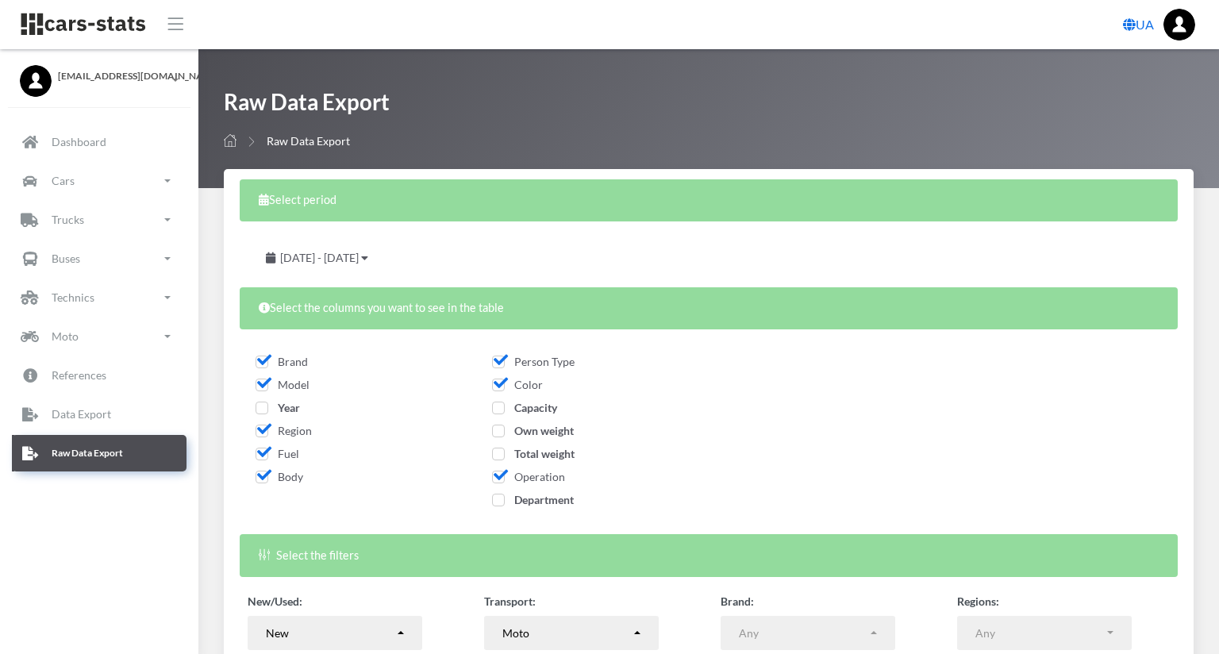
click at [263, 475] on span "Body" at bounding box center [280, 476] width 48 height 13
checkbox input "false"
click at [263, 449] on span "Fuel" at bounding box center [278, 453] width 44 height 13
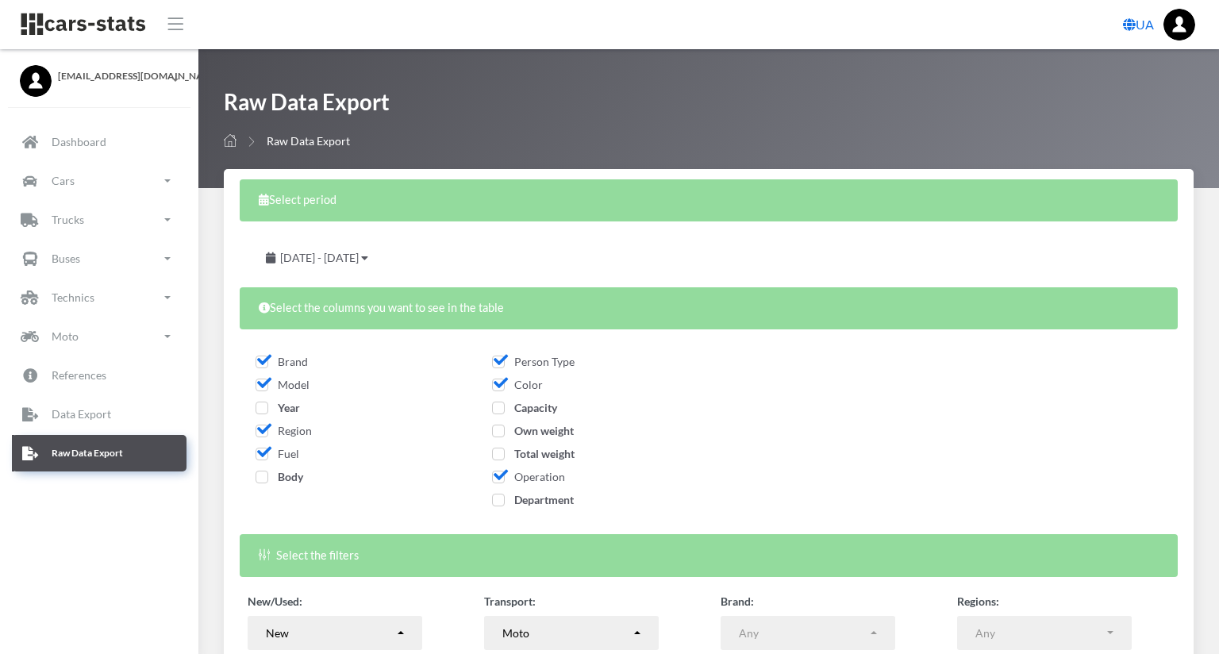
checkbox input "false"
click at [263, 431] on span "Region" at bounding box center [284, 430] width 56 height 13
click at [258, 425] on span "Region" at bounding box center [284, 430] width 56 height 13
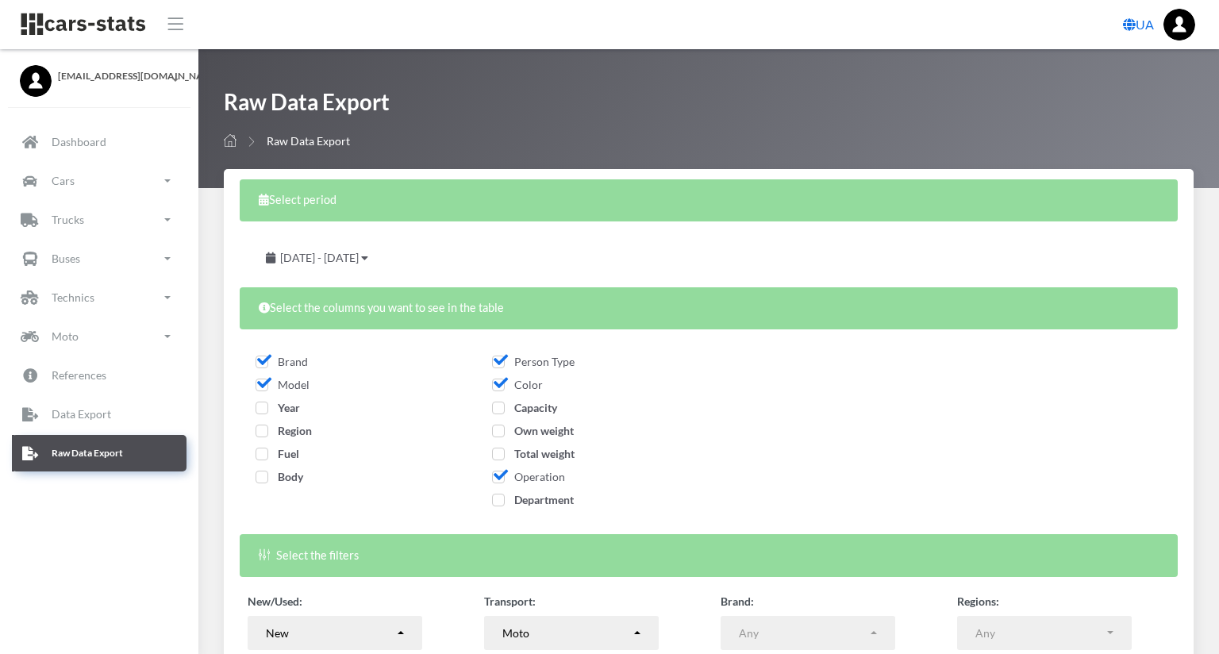
checkbox input "true"
click at [543, 378] on span "Color" at bounding box center [517, 384] width 51 height 13
checkbox input "false"
click at [565, 479] on span "Operation" at bounding box center [528, 476] width 73 height 13
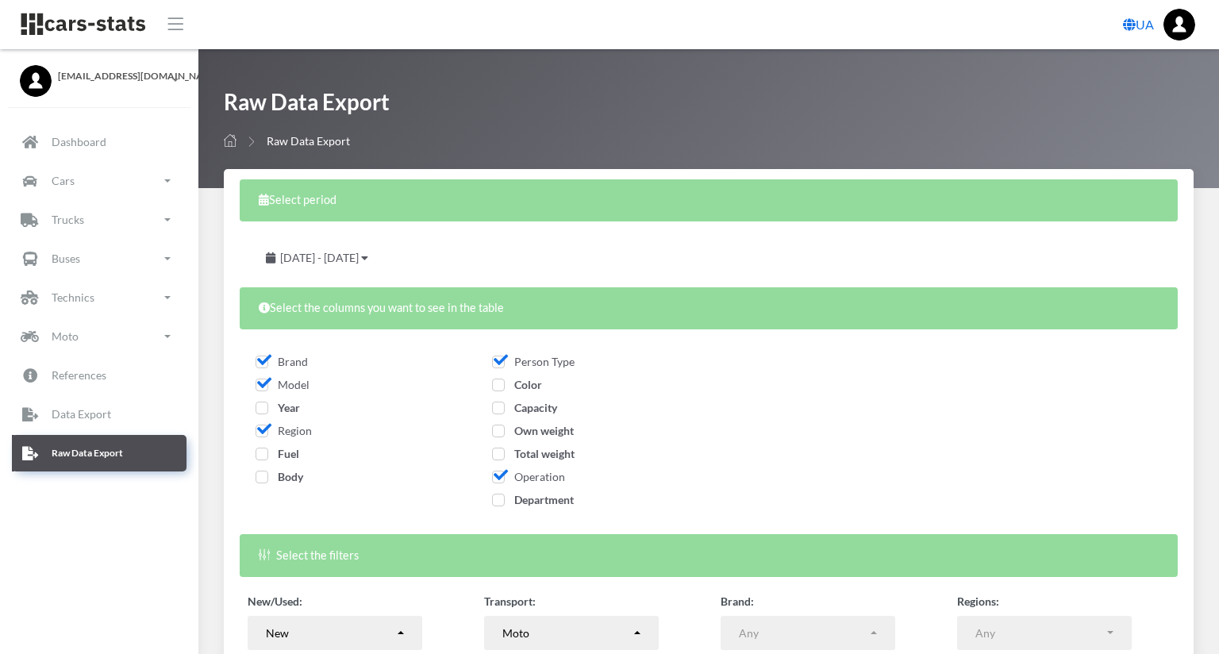
checkbox input "false"
click at [557, 406] on span "Capacity" at bounding box center [524, 407] width 65 height 13
checkbox input "true"
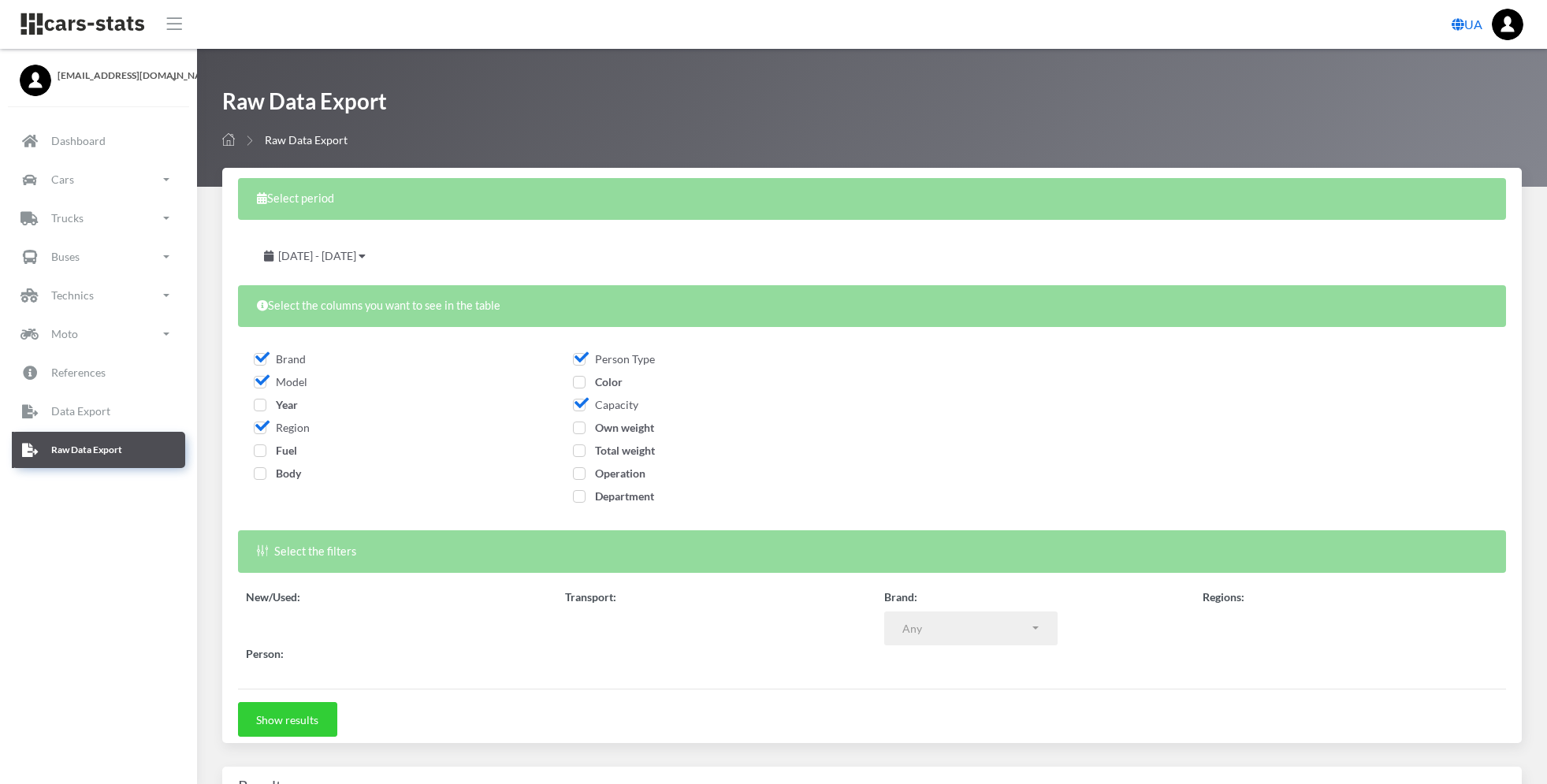
select select
select select "50"
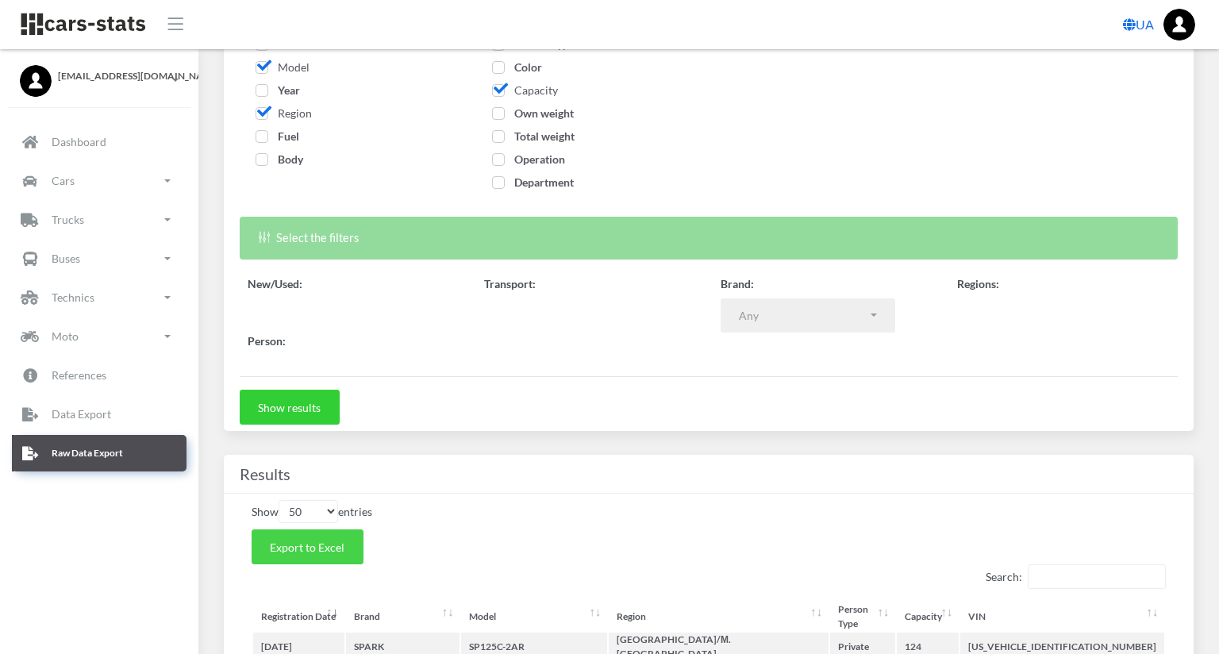
scroll to position [16, 16]
select select
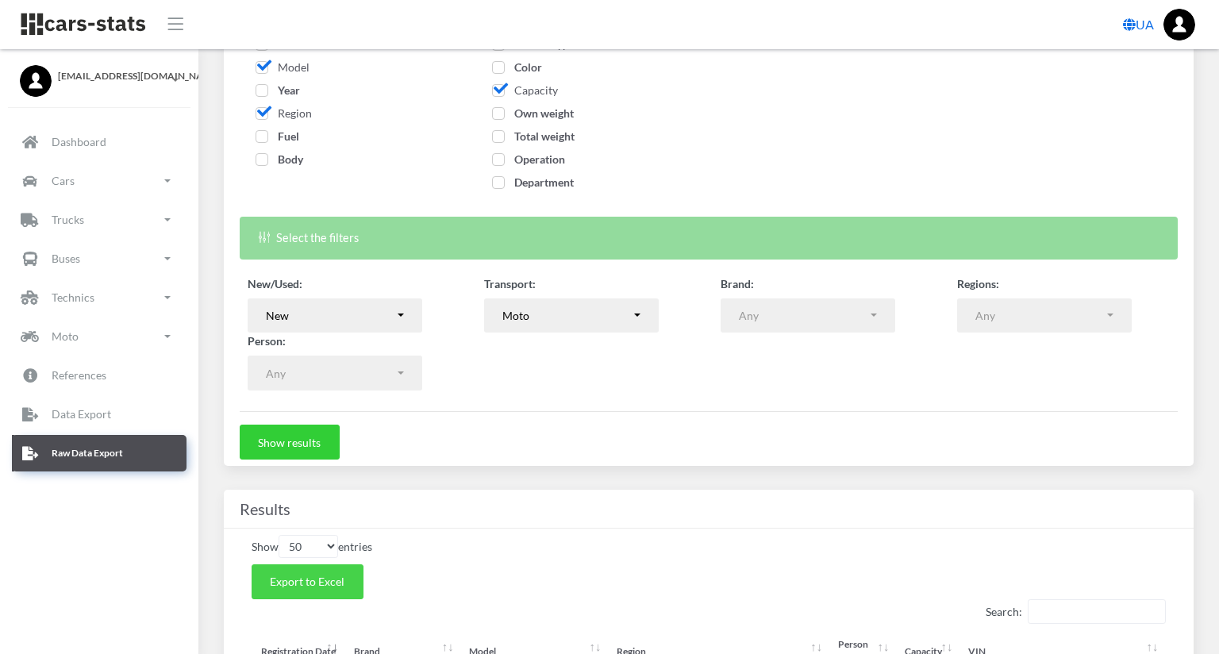
click at [312, 583] on span "Export to Excel" at bounding box center [307, 581] width 75 height 13
click at [701, 441] on form "Select period [DATE] - [DATE] Select the columns you want to see in the table N…" at bounding box center [709, 161] width 938 height 598
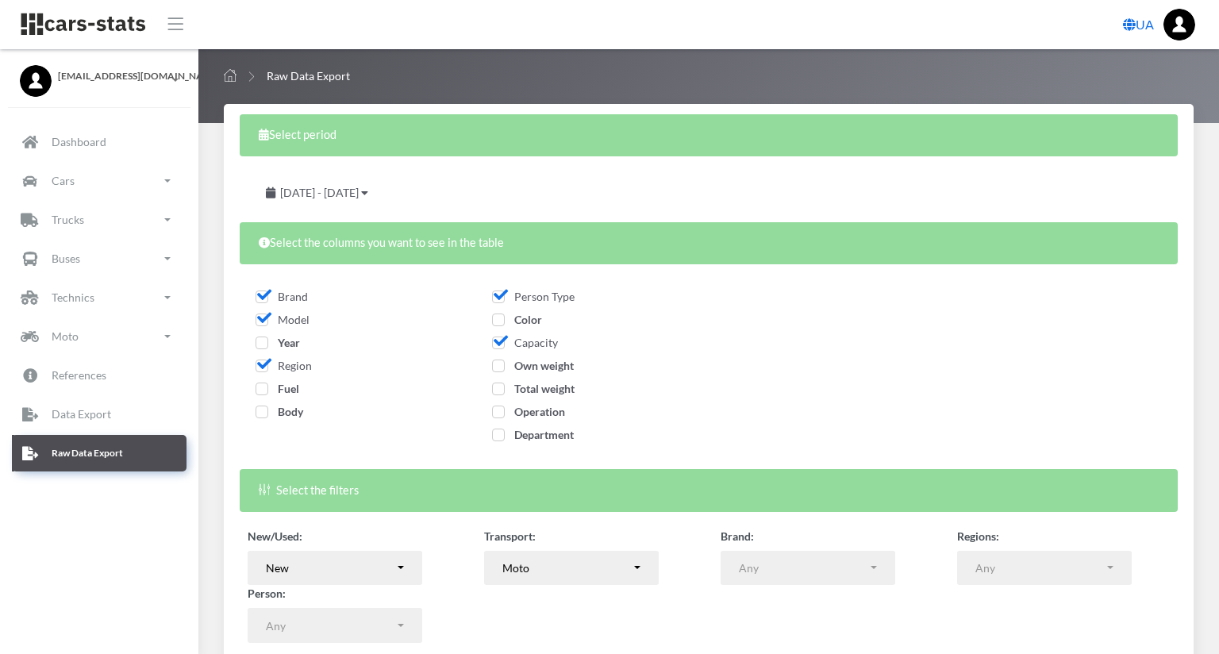
scroll to position [0, 0]
